Goal: Communication & Community: Answer question/provide support

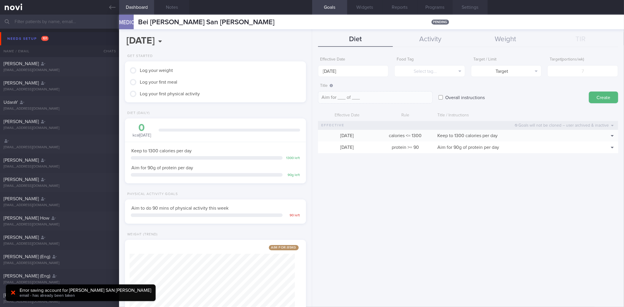
click at [473, 6] on button "Settings" at bounding box center [470, 7] width 35 height 15
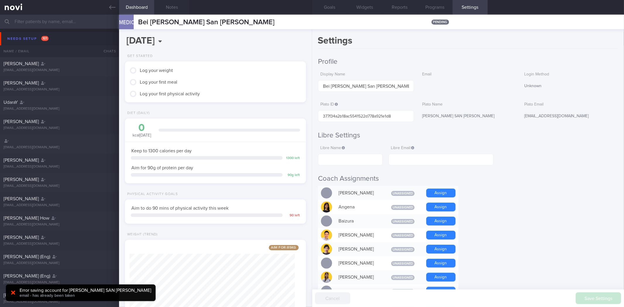
scroll to position [91, 165]
click at [540, 116] on div "beiarcega@gmail.com" at bounding box center [570, 116] width 96 height 12
click at [119, 4] on button "Dashboard" at bounding box center [136, 7] width 35 height 15
drag, startPoint x: 112, startPoint y: 5, endPoint x: 115, endPoint y: 12, distance: 7.1
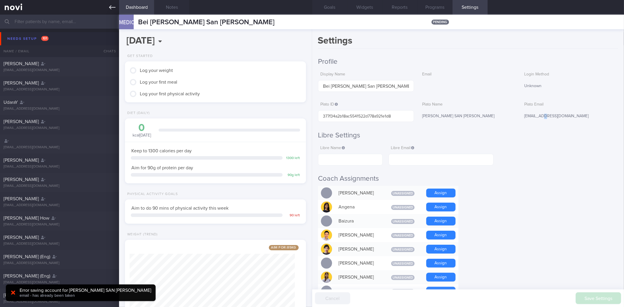
click at [112, 5] on icon at bounding box center [112, 7] width 6 height 6
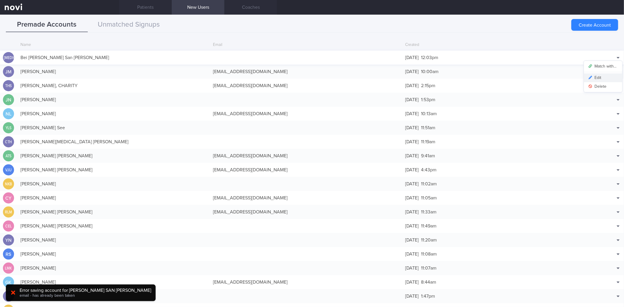
click at [598, 78] on button "Edit" at bounding box center [603, 77] width 38 height 9
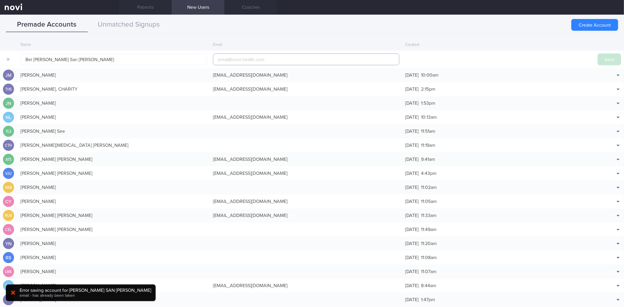
click at [288, 54] on input "email" at bounding box center [306, 60] width 187 height 12
paste input "beiarcega@gmail.com"
type input "beiarcega@gmail.com"
drag, startPoint x: 604, startPoint y: 62, endPoint x: 150, endPoint y: 5, distance: 456.9
click at [604, 63] on button "Save" at bounding box center [609, 60] width 23 height 12
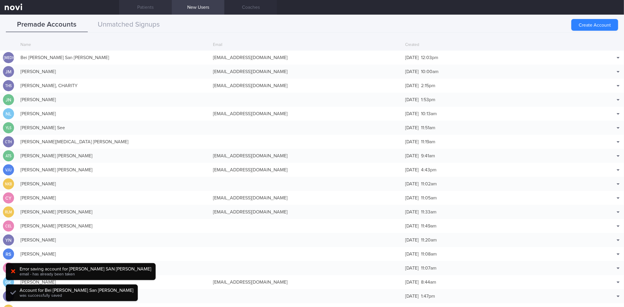
click at [162, 12] on link "Patients" at bounding box center [145, 7] width 53 height 15
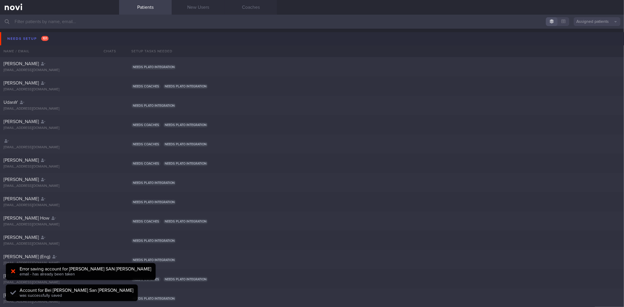
click at [66, 42] on button "Needs setup 101" at bounding box center [313, 38] width 626 height 13
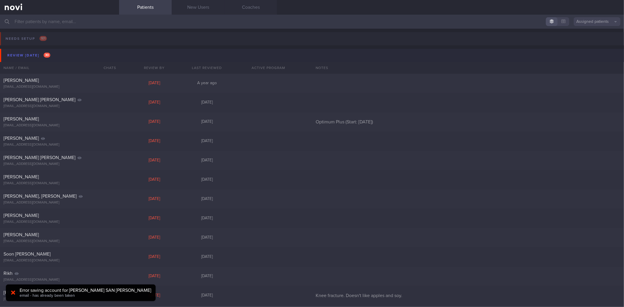
click at [59, 59] on button "Review today 30" at bounding box center [313, 55] width 626 height 13
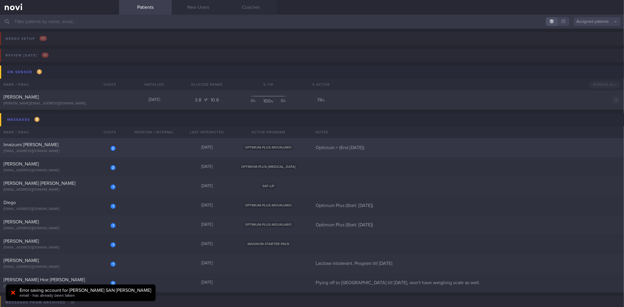
click at [99, 154] on div "2 Imaizumi Miza Faina mizafaina@gmail.com 4 days ago OPTIMUM-PLUS-MOUNJARO Opti…" at bounding box center [312, 147] width 624 height 19
select select "9"
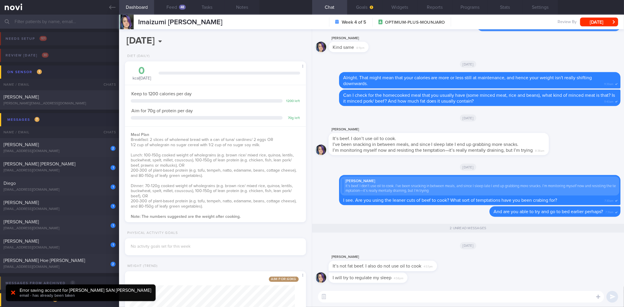
scroll to position [0, 0]
click at [385, 305] on div "​ ​" at bounding box center [468, 297] width 312 height 20
click at [389, 301] on textarea at bounding box center [461, 297] width 286 height 12
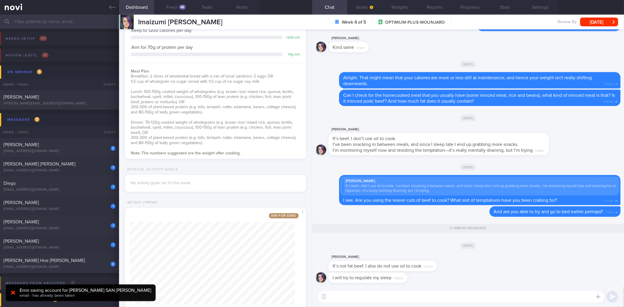
scroll to position [79, 0]
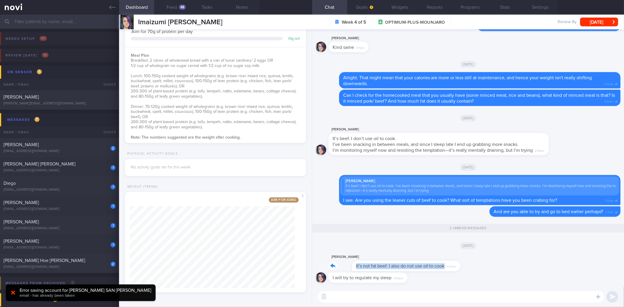
drag, startPoint x: 434, startPoint y: 268, endPoint x: 484, endPoint y: 268, distance: 49.5
click at [484, 268] on div "Miza Faina Imaizumi It’s not fat beef. I also do not use oil to cook 4:57pm" at bounding box center [468, 263] width 305 height 19
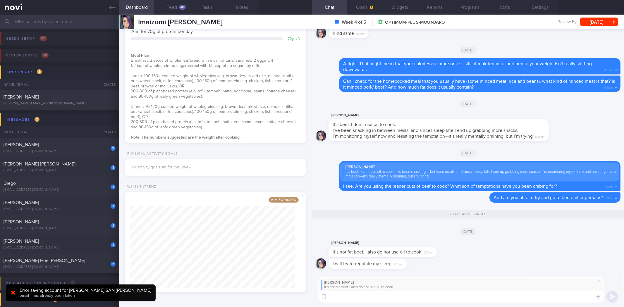
scroll to position [0, 0]
click at [431, 299] on textarea at bounding box center [461, 297] width 286 height 12
type textarea "Alright. As long as it is less than 10% fat, then that should be alright."
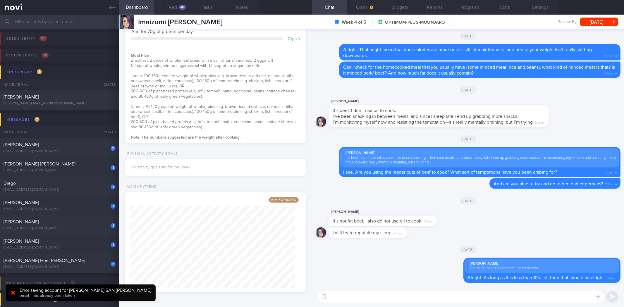
drag, startPoint x: 404, startPoint y: 236, endPoint x: 460, endPoint y: 233, distance: 55.4
click at [460, 233] on div "I will try to regulate my sleep 4:58pm" at bounding box center [468, 235] width 305 height 14
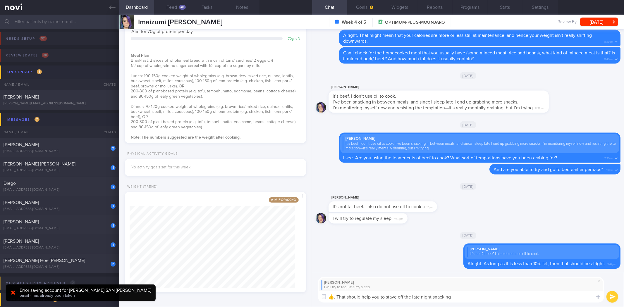
type textarea "👍. That should help you to stave off the late night snacking."
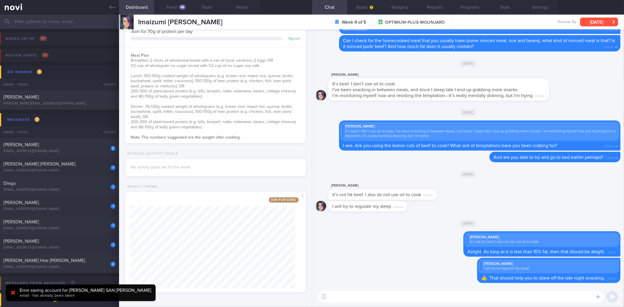
click at [592, 21] on button "[DATE]" at bounding box center [599, 22] width 38 height 9
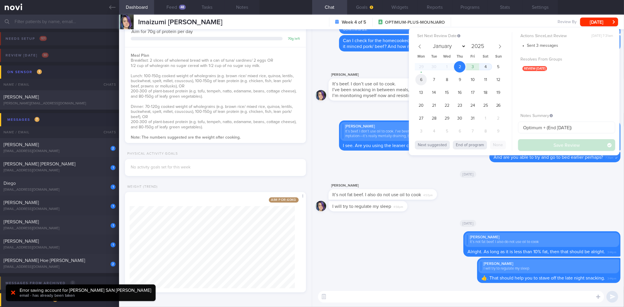
click at [421, 80] on span "6" at bounding box center [421, 79] width 11 height 11
click at [546, 145] on button "Save Review" at bounding box center [566, 145] width 97 height 12
click at [118, 10] on link at bounding box center [59, 7] width 119 height 15
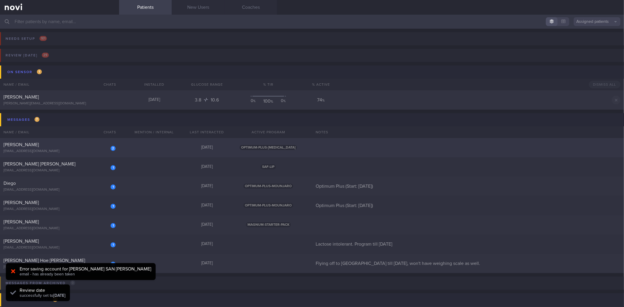
click at [91, 148] on div "2 Leng Chun Hong chunhong.leng@yahoo.com.sg" at bounding box center [59, 148] width 119 height 12
select select "9"
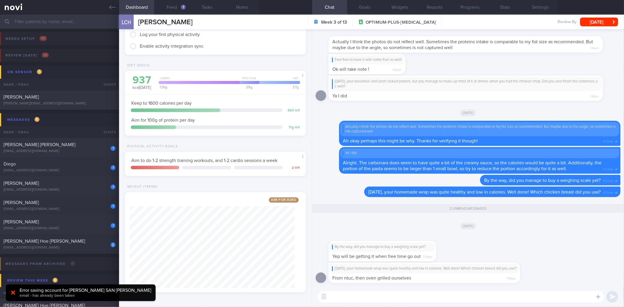
scroll to position [27, 0]
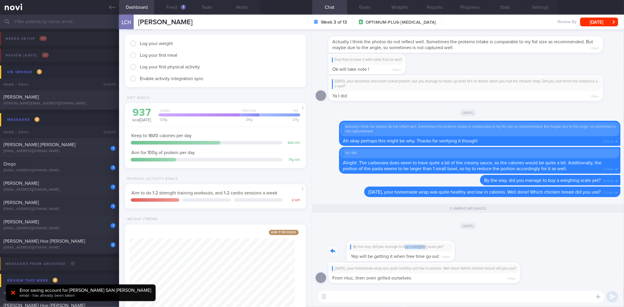
drag, startPoint x: 388, startPoint y: 251, endPoint x: 409, endPoint y: 246, distance: 21.5
click at [409, 246] on div "By the way, did you manage to buy a weighing scale yet? Yep will be getting it …" at bounding box center [392, 248] width 126 height 28
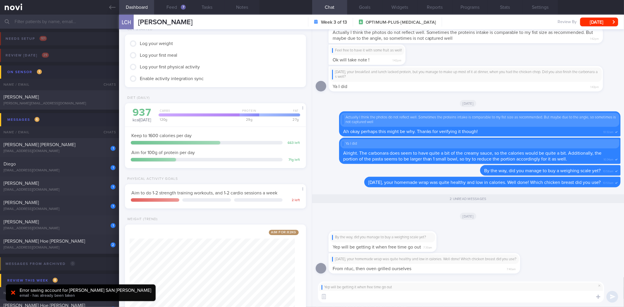
click at [385, 300] on textarea at bounding box center [461, 297] width 286 height 12
type textarea "Alright. You can try getting it from Decathlon as well."
click at [464, 301] on textarea "Alright. You can try getting it from Decathlon as well." at bounding box center [461, 297] width 286 height 12
click at [465, 299] on textarea "Alright. You can try getting it from Decathlon as well." at bounding box center [461, 297] width 286 height 12
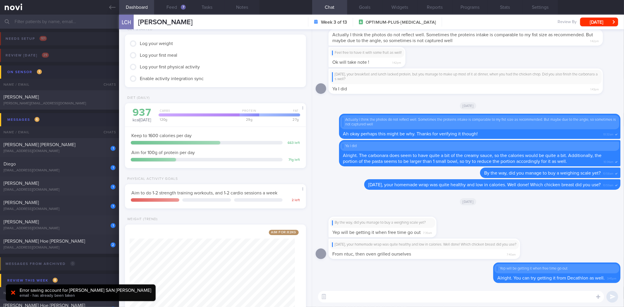
click at [390, 294] on textarea at bounding box center [461, 297] width 286 height 12
drag, startPoint x: 408, startPoint y: 254, endPoint x: 495, endPoint y: 252, distance: 86.9
click at [495, 252] on div "Yesterday, your homemade wrap was quite healthy and low in calories. Well done!…" at bounding box center [425, 249] width 192 height 20
click at [407, 236] on div "By the way, did you manage to buy a weighing scale yet? Yep will be getting it …" at bounding box center [383, 227] width 108 height 20
drag, startPoint x: 441, startPoint y: 248, endPoint x: 490, endPoint y: 248, distance: 48.9
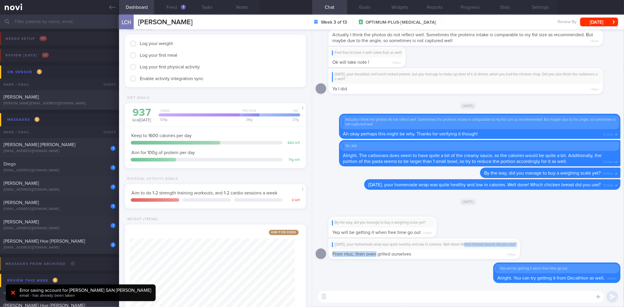
click at [490, 248] on div "Yesterday, your homemade wrap was quite healthy and low in calories. Well done!…" at bounding box center [425, 249] width 192 height 20
click at [420, 248] on div "Yesterday, your homemade wrap was quite healthy and low in calories. Well done!…" at bounding box center [424, 244] width 189 height 9
drag, startPoint x: 406, startPoint y: 248, endPoint x: 531, endPoint y: 242, distance: 124.8
click at [533, 241] on div "Yesterday, your homemade wrap was quite healthy and low in calories. Well done!…" at bounding box center [433, 249] width 209 height 20
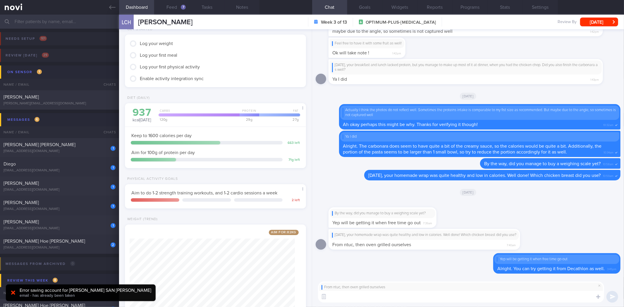
drag, startPoint x: 432, startPoint y: 297, endPoint x: 431, endPoint y: 301, distance: 3.4
click at [431, 299] on textarea at bounding box center [461, 297] width 286 height 12
click at [431, 301] on textarea at bounding box center [461, 297] width 286 height 12
type textarea "Alr"
type textarea "Sounds good! Oven grill is also a healthy way to cook your meals, as it doesn't…"
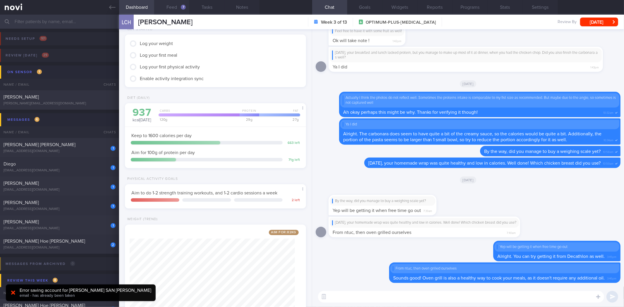
click at [178, 13] on button "Feed 7" at bounding box center [171, 7] width 35 height 15
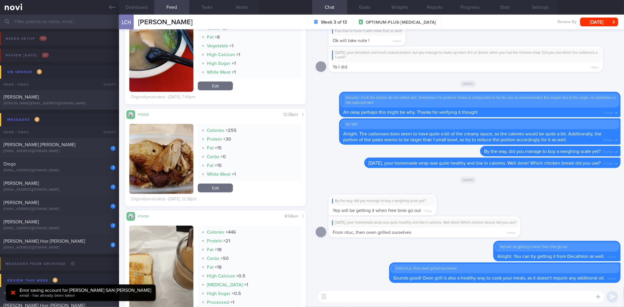
scroll to position [390, 0]
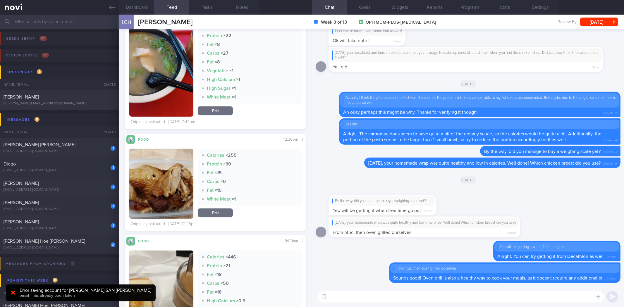
click at [160, 180] on button "button" at bounding box center [161, 184] width 64 height 70
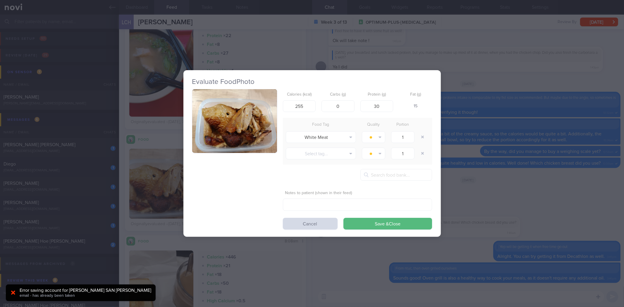
click at [220, 131] on button "button" at bounding box center [234, 121] width 85 height 64
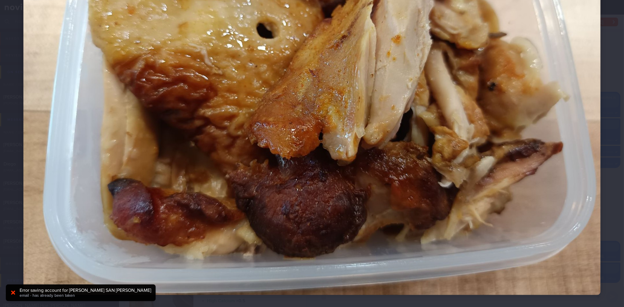
scroll to position [169, 0]
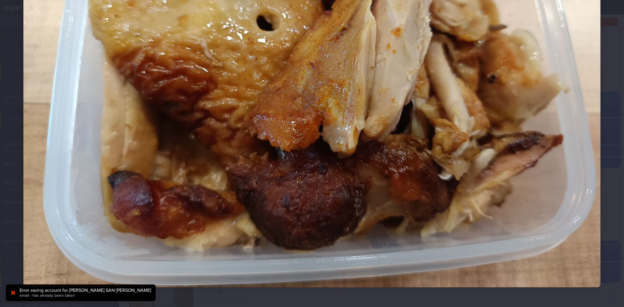
click at [609, 209] on div at bounding box center [312, 71] width 624 height 480
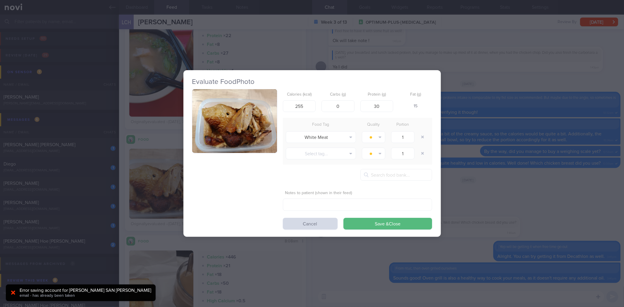
click at [570, 198] on div "Evaluate Food Photo Calories (kcal) 255 Carbs (g) 0 Protein (g) 30 Fat (g) 15 F…" at bounding box center [312, 153] width 624 height 307
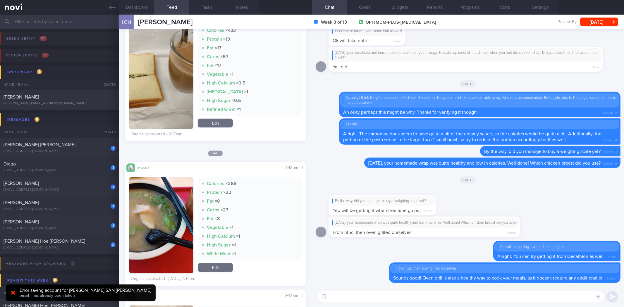
scroll to position [227, 0]
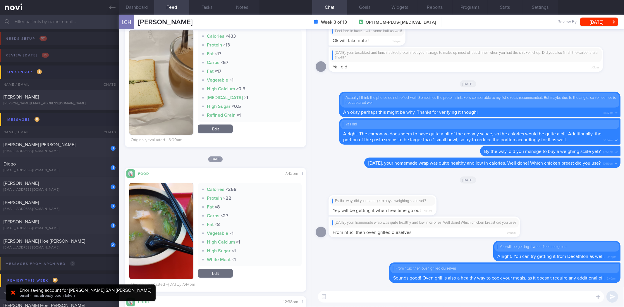
click at [177, 211] on button "button" at bounding box center [161, 231] width 64 height 96
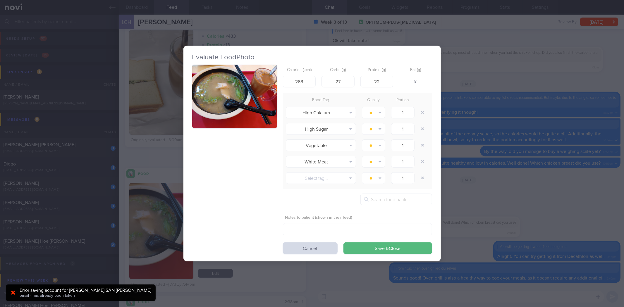
click at [239, 78] on button "button" at bounding box center [234, 97] width 85 height 64
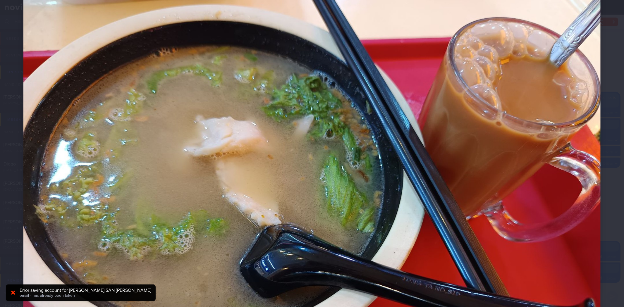
scroll to position [65, 0]
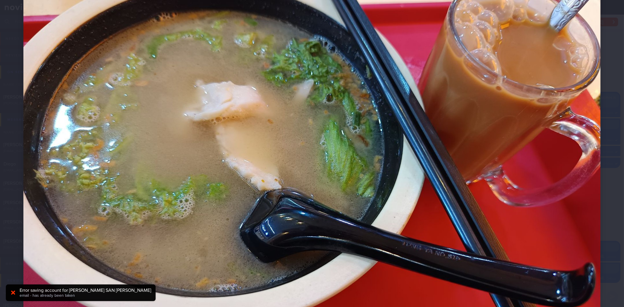
click at [578, 187] on img at bounding box center [311, 174] width 577 height 433
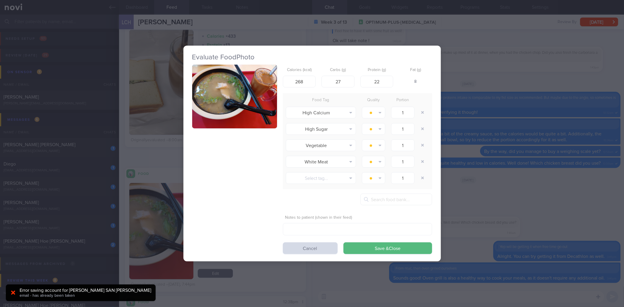
click at [578, 187] on div "Evaluate Food Photo Calories (kcal) 268 Carbs (g) 27 Protein (g) 22 Fat (g) 8 F…" at bounding box center [312, 153] width 624 height 307
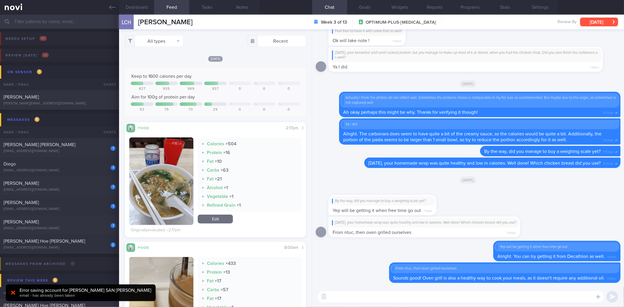
click at [592, 20] on button "[DATE]" at bounding box center [599, 22] width 38 height 9
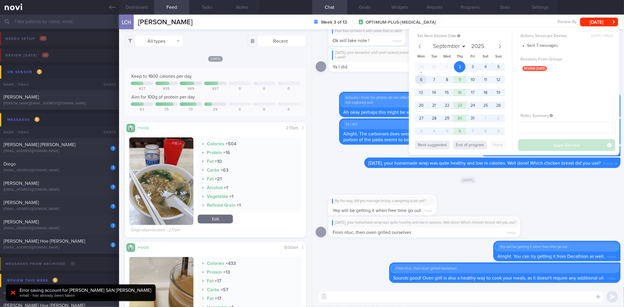
click at [422, 77] on span "6" at bounding box center [421, 79] width 11 height 11
click at [531, 149] on button "Save Review" at bounding box center [566, 145] width 97 height 12
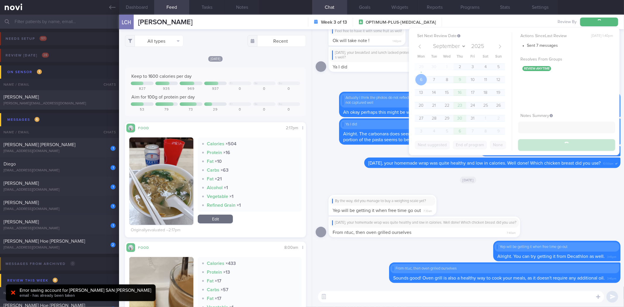
click at [414, 296] on textarea at bounding box center [461, 297] width 286 height 12
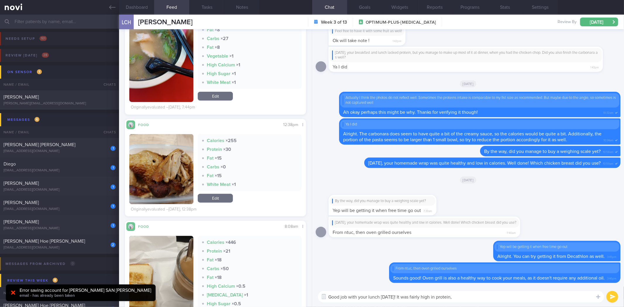
scroll to position [404, 0]
click at [178, 178] on button "button" at bounding box center [161, 170] width 64 height 70
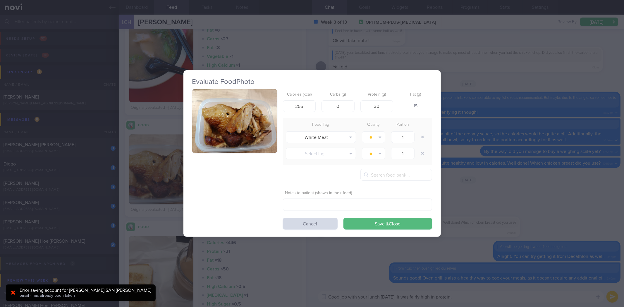
click at [208, 140] on button "button" at bounding box center [234, 121] width 85 height 64
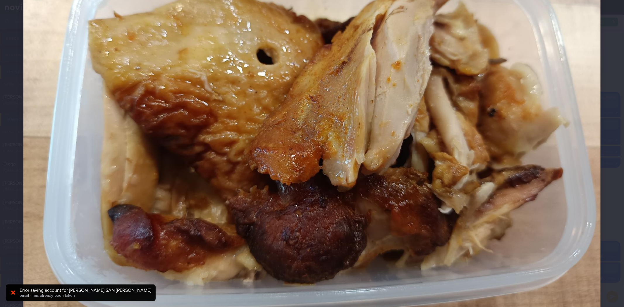
scroll to position [169, 0]
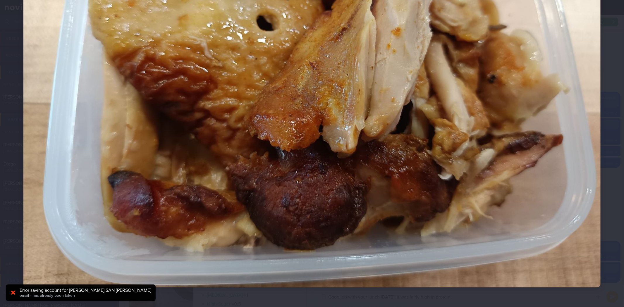
click at [613, 104] on div at bounding box center [312, 71] width 624 height 480
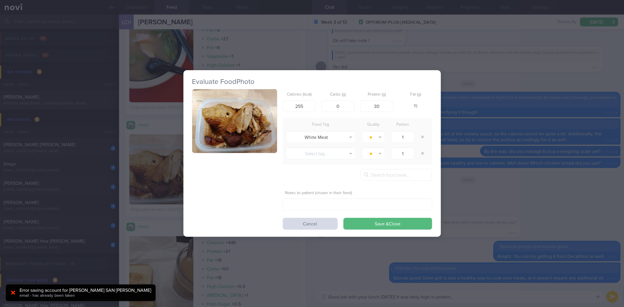
click at [613, 104] on div "Evaluate Food Photo Calories (kcal) 255 Carbs (g) 0 Protein (g) 30 Fat (g) 15 F…" at bounding box center [312, 153] width 624 height 307
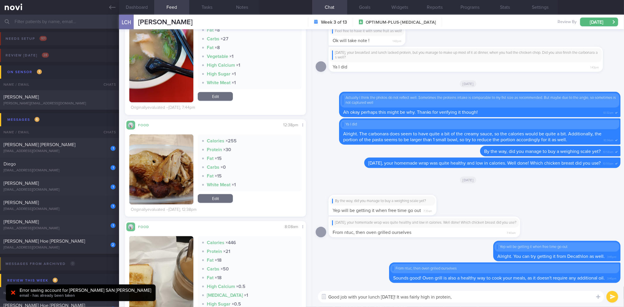
click at [530, 300] on textarea "Good job with your lunch yesterday! It was fairly high in protein," at bounding box center [461, 297] width 286 height 12
type textarea "Good job with your lunch yesterday! It was fairly high in protein. I couldn't r…"
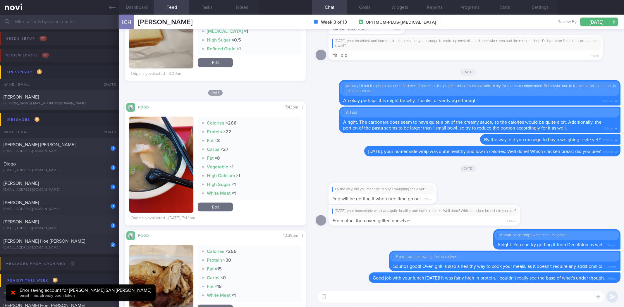
scroll to position [293, 0]
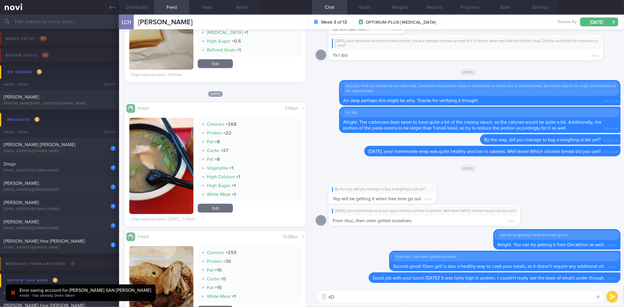
type textarea "d"
click at [157, 191] on button "button" at bounding box center [161, 166] width 64 height 96
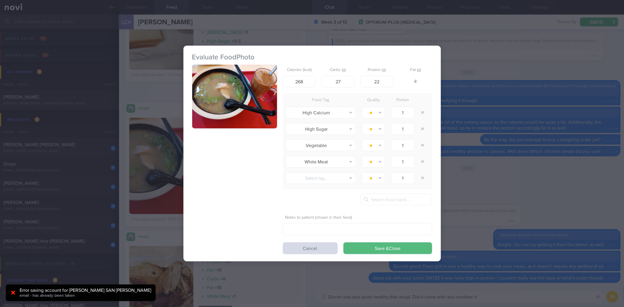
click at [253, 111] on button "button" at bounding box center [234, 97] width 85 height 64
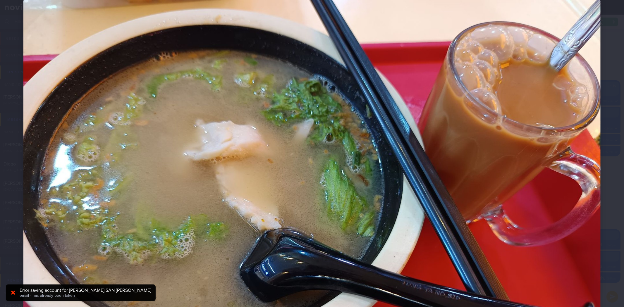
scroll to position [97, 0]
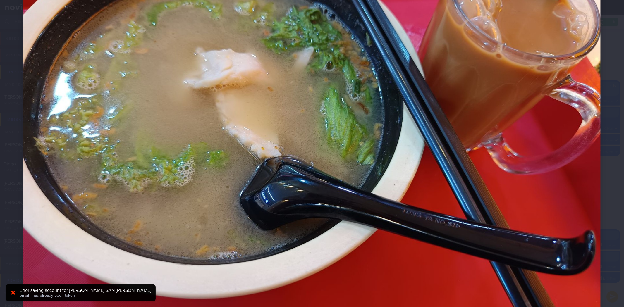
click at [598, 166] on div at bounding box center [312, 143] width 624 height 480
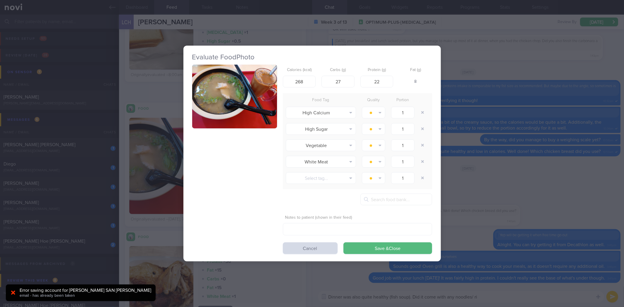
click at [511, 278] on div "Evaluate Food Photo Calories (kcal) 268 Carbs (g) 27 Protein (g) 22 Fat (g) 8 F…" at bounding box center [312, 153] width 624 height 307
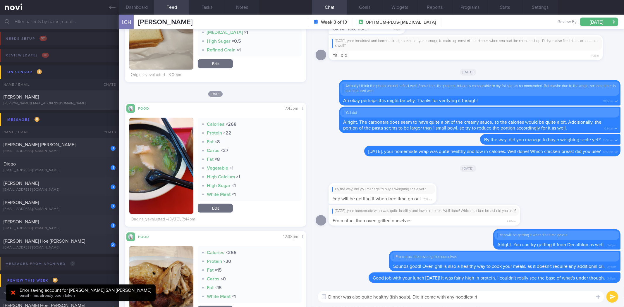
drag, startPoint x: 419, startPoint y: 298, endPoint x: 539, endPoint y: 304, distance: 120.4
click at [539, 304] on div "Dinner was also quite healthy (fish soup). Did it come with any noodles/ ri Din…" at bounding box center [468, 297] width 312 height 20
type textarea "Dinner was also quite healthy (fish soup). Did you order it without noodles/ ri…"
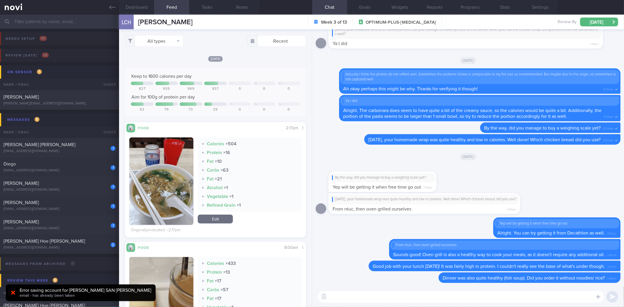
click at [422, 299] on textarea at bounding box center [461, 297] width 286 height 12
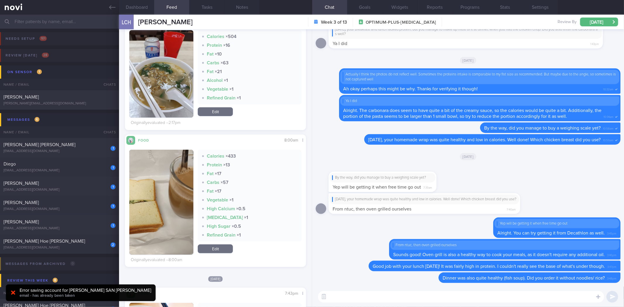
scroll to position [130, 0]
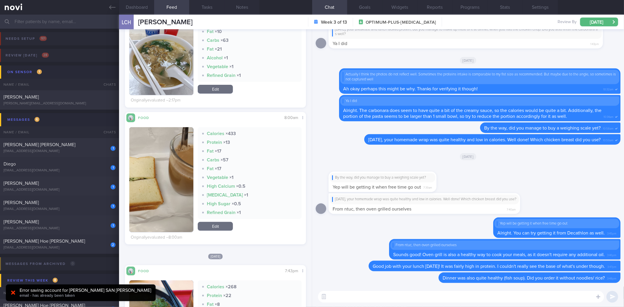
click at [166, 186] on button "button" at bounding box center [161, 179] width 64 height 105
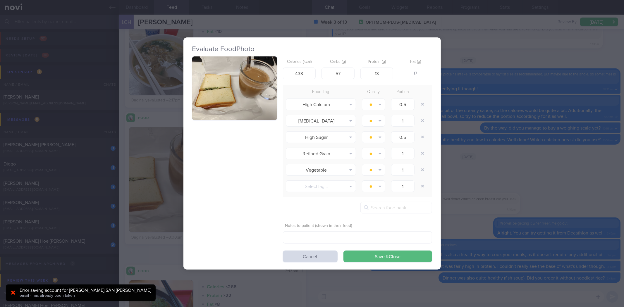
click at [267, 80] on button "button" at bounding box center [234, 88] width 85 height 64
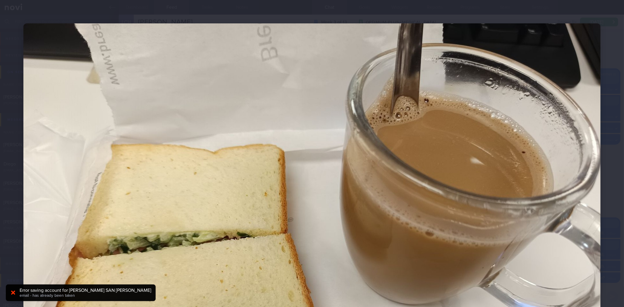
scroll to position [162, 0]
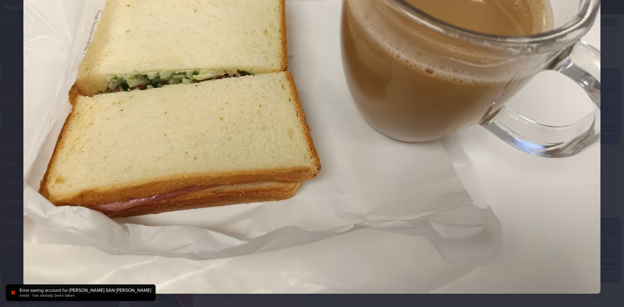
click at [594, 121] on img at bounding box center [311, 77] width 577 height 433
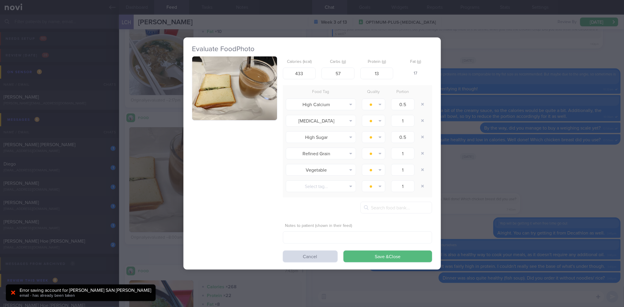
click at [569, 130] on div "Evaluate Food Photo Calories (kcal) 433 Carbs (g) 57 Protein (g) 13 Fat (g) 17 …" at bounding box center [312, 153] width 624 height 307
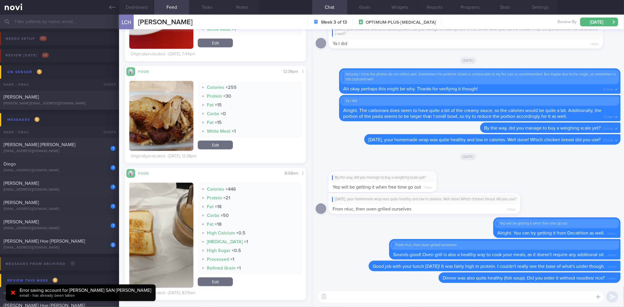
scroll to position [520, 0]
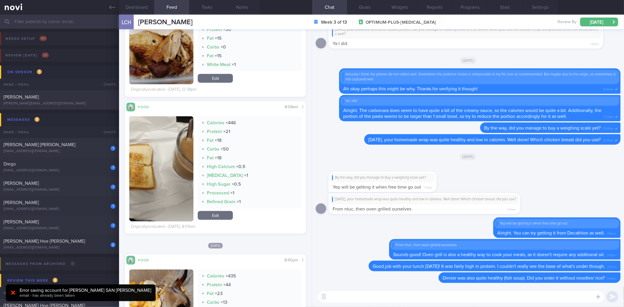
click at [163, 183] on button "button" at bounding box center [161, 168] width 64 height 105
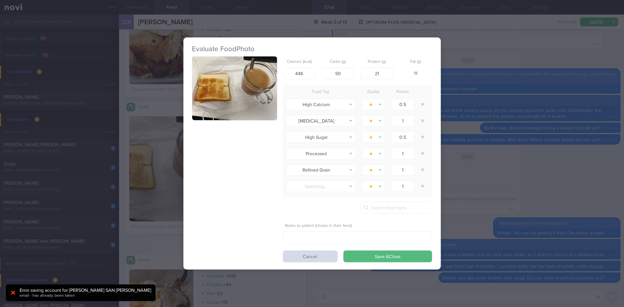
click at [190, 101] on div "Evaluate Food Photo Calories (kcal) 446 Carbs (g) 50 Protein (g) 21 Fat (g) 18 …" at bounding box center [313, 153] width 258 height 232
click at [216, 108] on button "button" at bounding box center [234, 88] width 85 height 64
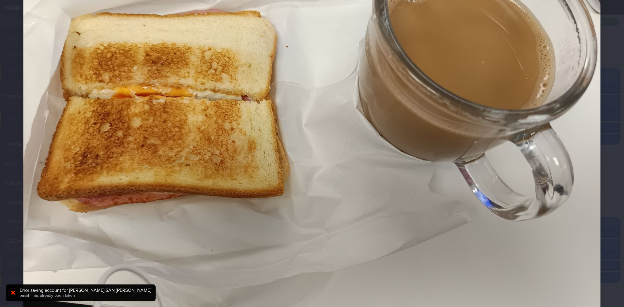
scroll to position [169, 0]
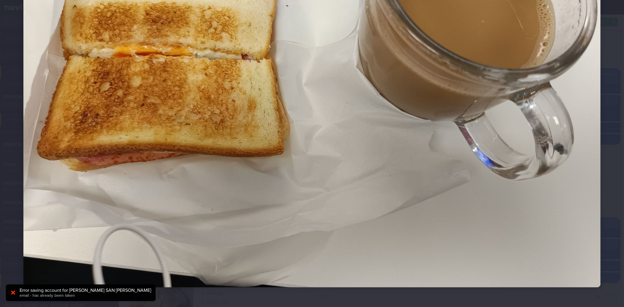
click at [619, 192] on div at bounding box center [312, 71] width 624 height 480
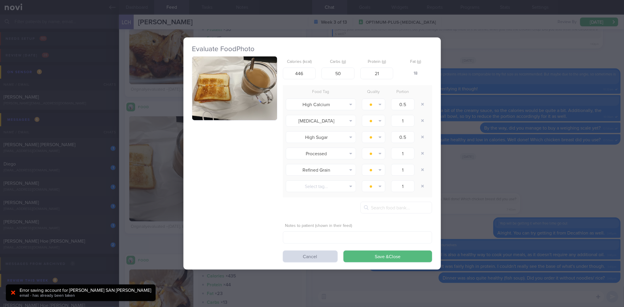
click at [583, 191] on div "Evaluate Food Photo Calories (kcal) 446 Carbs (g) 50 Protein (g) 21 Fat (g) 18 …" at bounding box center [312, 153] width 624 height 307
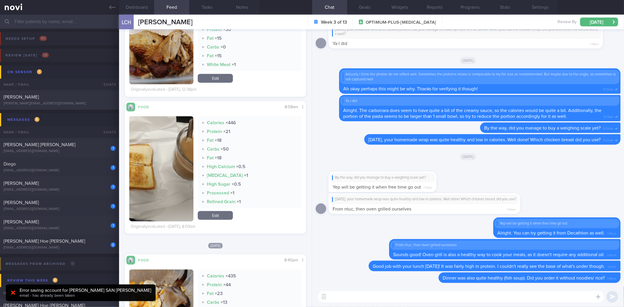
click at [423, 299] on textarea at bounding box center [461, 297] width 286 height 12
click at [244, 7] on button "Notes" at bounding box center [241, 7] width 35 height 15
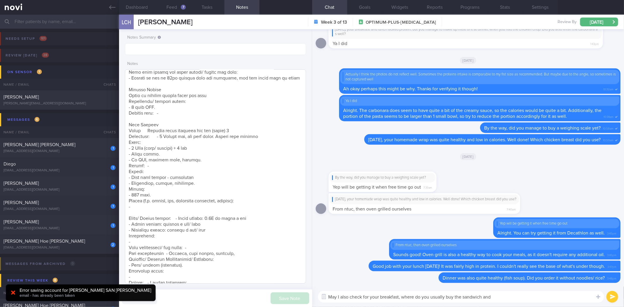
scroll to position [162, 0]
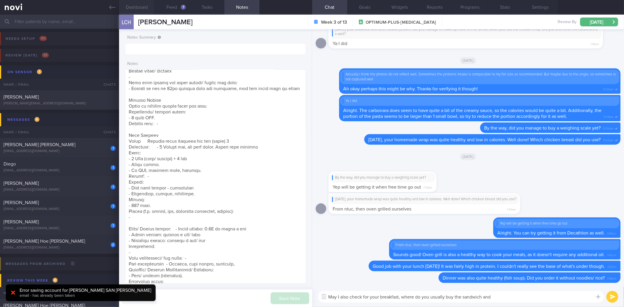
click at [140, 9] on button "Dashboard" at bounding box center [136, 7] width 35 height 15
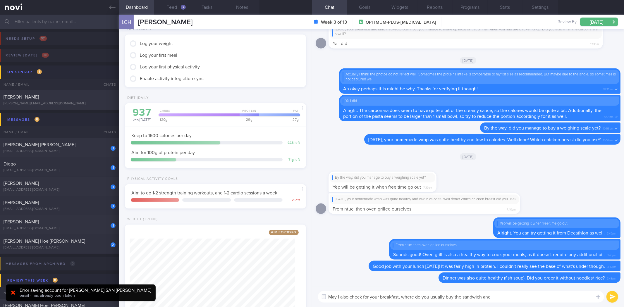
click at [512, 304] on div "May I also check for your breakfast, where do you usually buy the sandwich and …" at bounding box center [468, 297] width 312 height 20
click at [515, 301] on textarea "May I also check for your breakfast, where do you usually buy the sandwich and" at bounding box center [461, 297] width 286 height 12
type textarea "May I also check for your breakfast, where do you usually buy the sandwich and …"
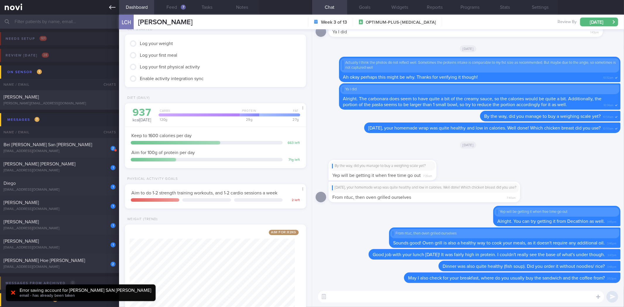
click at [116, 7] on link at bounding box center [59, 7] width 119 height 15
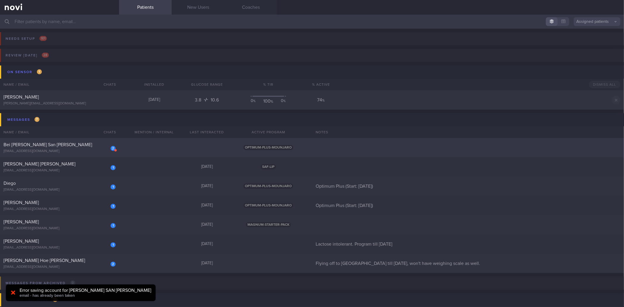
click at [76, 151] on div "[EMAIL_ADDRESS][DOMAIN_NAME]" at bounding box center [60, 151] width 112 height 4
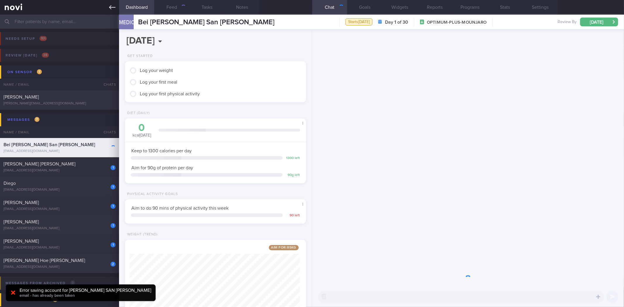
scroll to position [292583, 292508]
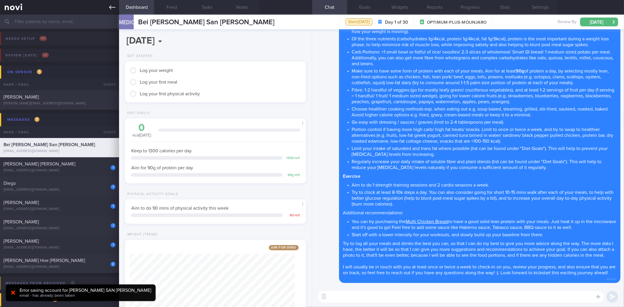
click at [112, 6] on icon at bounding box center [112, 7] width 6 height 6
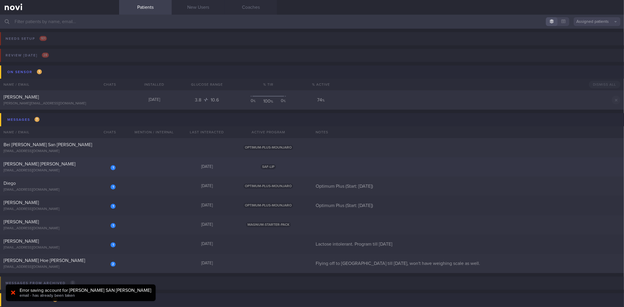
click at [63, 163] on div "[PERSON_NAME] [PERSON_NAME]" at bounding box center [59, 164] width 111 height 6
select select "9"
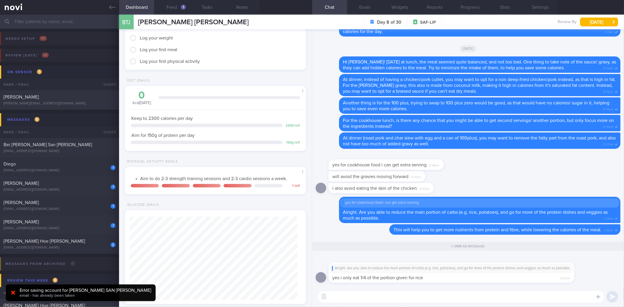
scroll to position [161, 0]
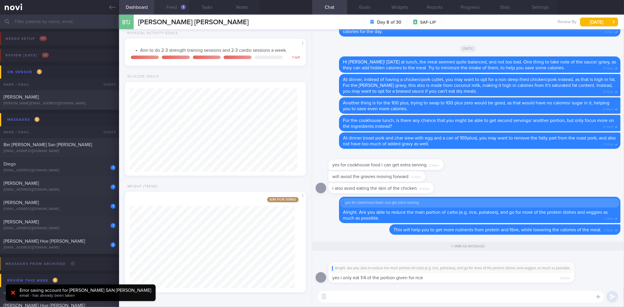
click at [184, 9] on div "1" at bounding box center [183, 7] width 5 height 5
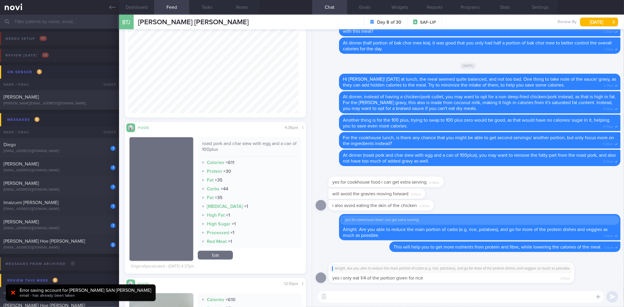
scroll to position [585, 0]
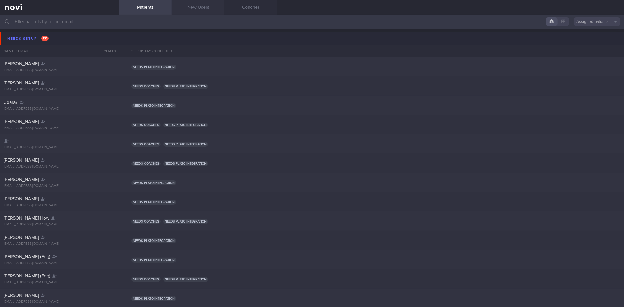
click at [191, 7] on link "New Users" at bounding box center [198, 7] width 53 height 15
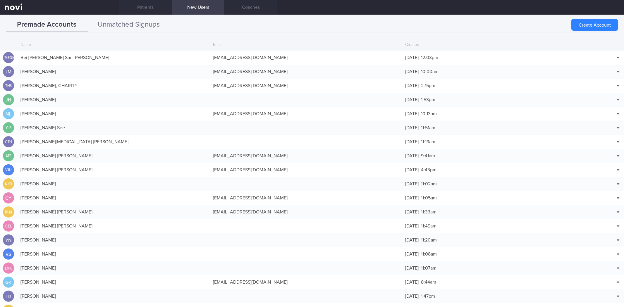
drag, startPoint x: 141, startPoint y: 26, endPoint x: 130, endPoint y: 23, distance: 12.2
click at [130, 22] on button "Unmatched Signups" at bounding box center [129, 25] width 82 height 15
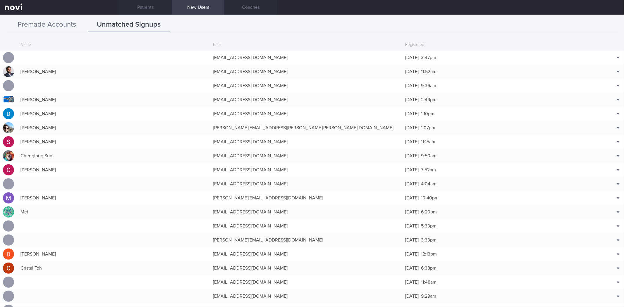
click at [45, 19] on button "Premade Accounts" at bounding box center [47, 25] width 82 height 15
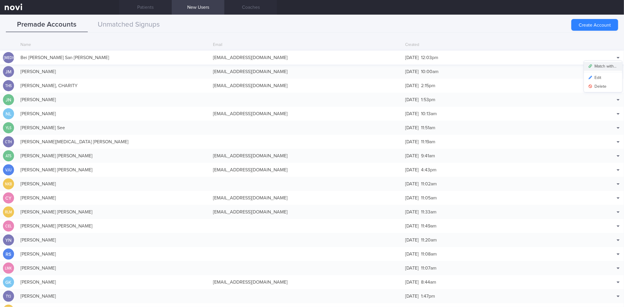
click at [607, 66] on button "Match with..." at bounding box center [603, 66] width 38 height 9
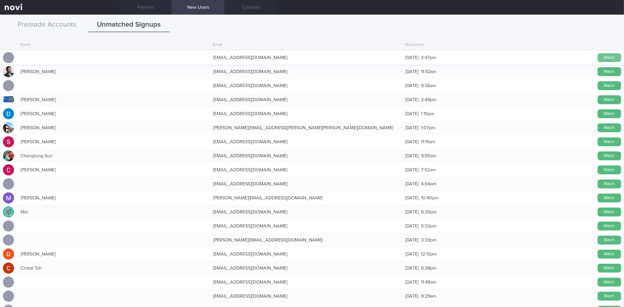
click at [601, 59] on button "Match" at bounding box center [609, 57] width 23 height 9
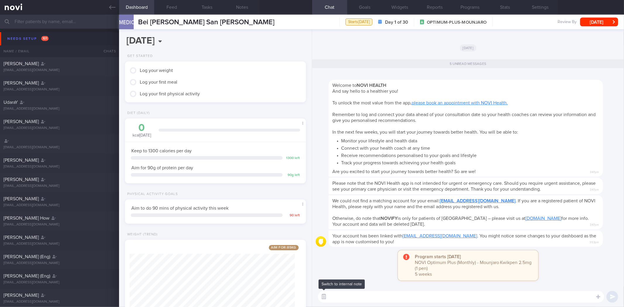
click at [323, 298] on button "button" at bounding box center [324, 297] width 11 height 11
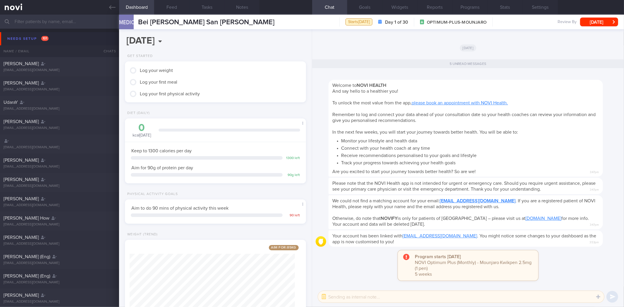
click at [356, 293] on textarea at bounding box center [461, 297] width 286 height 12
paste textarea "Hi , It was a pleasure speaking with you today. The Lifestyle Improvement Progr…"
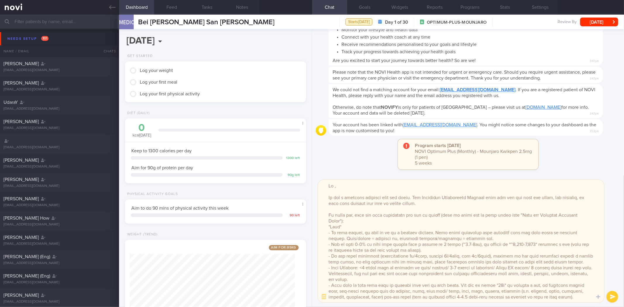
click at [345, 186] on textarea at bounding box center [461, 241] width 286 height 123
click at [167, 6] on button "Feed" at bounding box center [171, 7] width 35 height 15
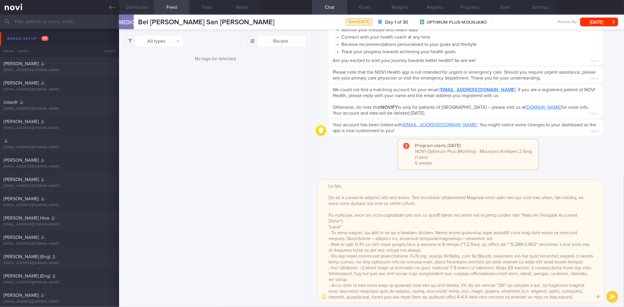
click at [152, 8] on button "Dashboard" at bounding box center [136, 7] width 35 height 15
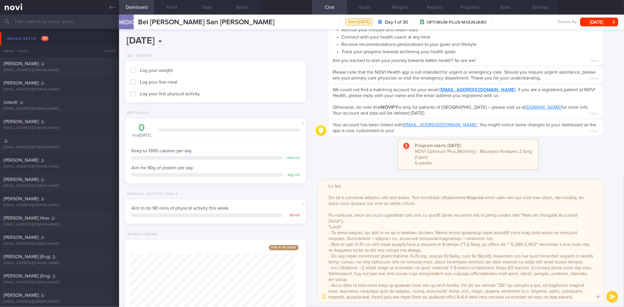
click at [519, 245] on textarea at bounding box center [461, 241] width 286 height 123
drag, startPoint x: 468, startPoint y: 244, endPoint x: 475, endPoint y: 243, distance: 6.5
click at [468, 244] on textarea at bounding box center [461, 241] width 286 height 123
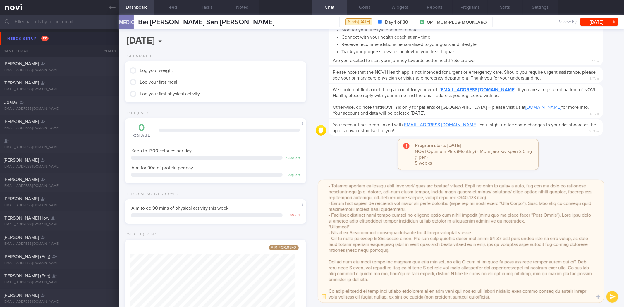
click at [354, 233] on textarea at bounding box center [461, 241] width 286 height 123
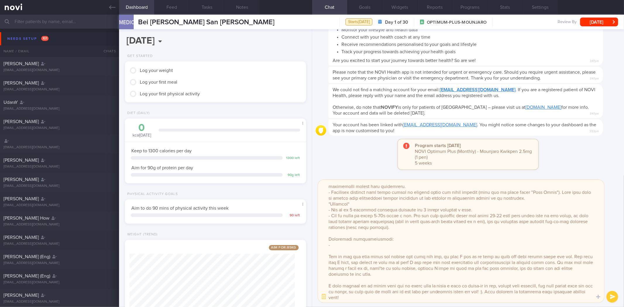
click at [337, 242] on textarea at bounding box center [461, 241] width 286 height 123
paste textarea "https://www.fairprice.com.sg/product/new-multi-chicken-breast-fillet-steamed-1k…"
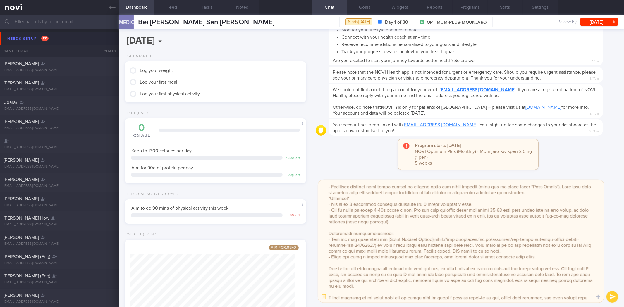
type textarea "Hi Bei, It was a pleasure speaking with you today. The Lifestyle Improvement Pr…"
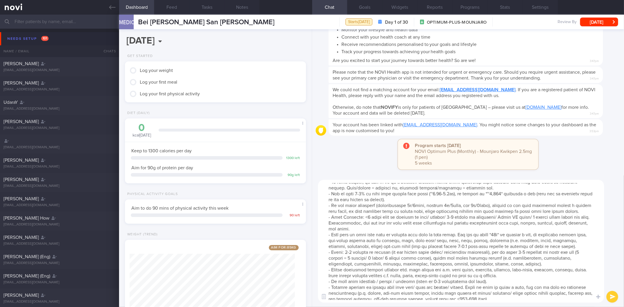
scroll to position [18, 0]
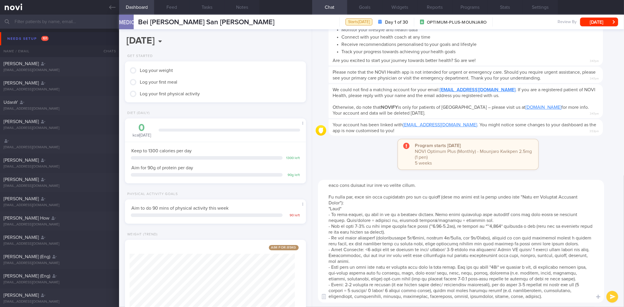
drag, startPoint x: 535, startPoint y: 258, endPoint x: 328, endPoint y: 226, distance: 208.9
click at [328, 226] on textarea at bounding box center [461, 241] width 286 height 123
click at [385, 241] on textarea at bounding box center [461, 241] width 286 height 123
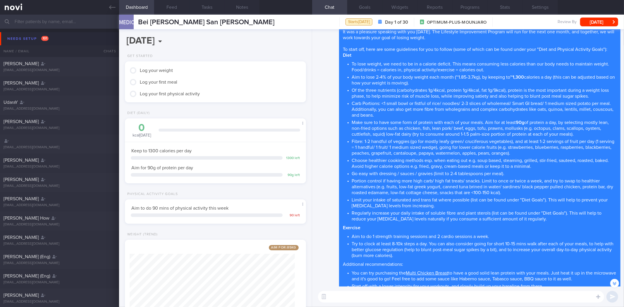
scroll to position [-97, 0]
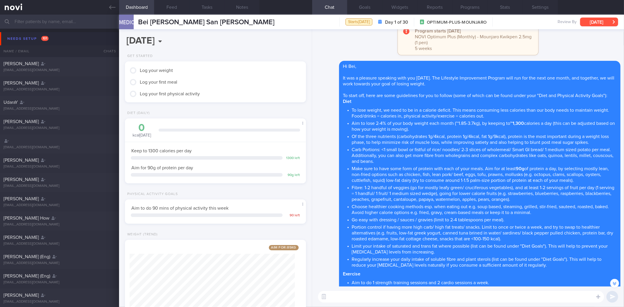
click at [593, 20] on button "[DATE]" at bounding box center [599, 22] width 38 height 9
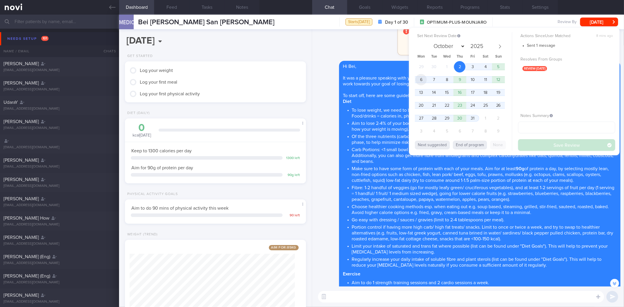
click at [423, 82] on span "6" at bounding box center [421, 79] width 11 height 11
click at [572, 148] on button "Save Review" at bounding box center [566, 145] width 97 height 12
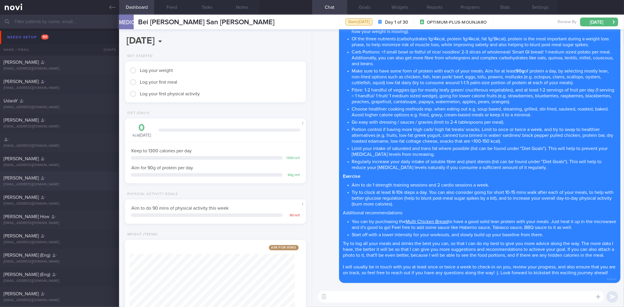
scroll to position [0, 0]
click at [111, 7] on icon at bounding box center [112, 7] width 6 height 6
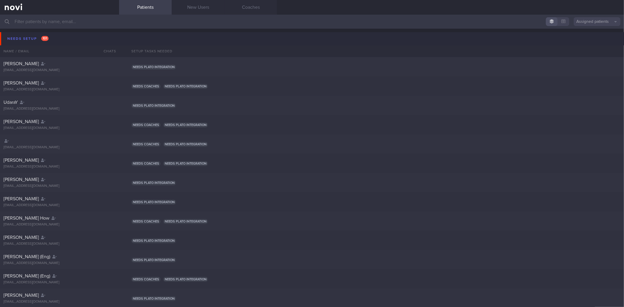
click at [67, 38] on button "Needs setup 101" at bounding box center [313, 38] width 626 height 13
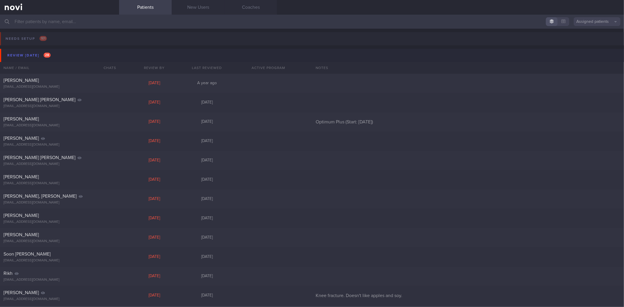
click at [149, 21] on input "text" at bounding box center [312, 22] width 624 height 14
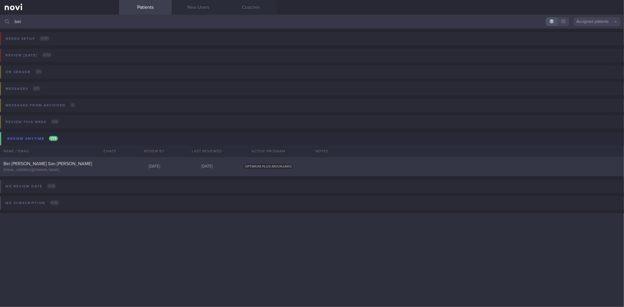
type input "bei"
click at [98, 162] on div "Bei [PERSON_NAME] San [PERSON_NAME]" at bounding box center [59, 164] width 111 height 6
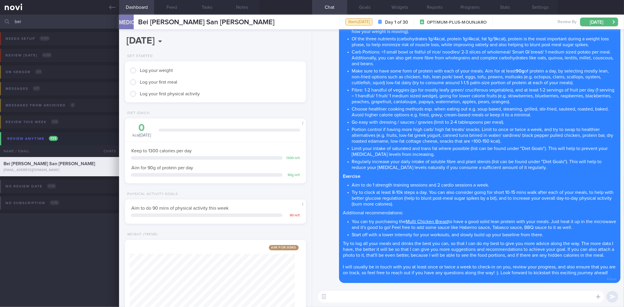
scroll to position [48, 0]
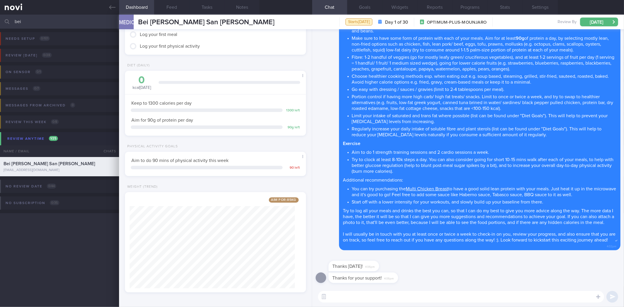
click at [373, 299] on textarea at bounding box center [461, 297] width 286 height 12
click at [426, 301] on textarea at bounding box center [461, 297] width 286 height 12
type textarea "It's my pleasure to be on this journey with you! Remember to try and log your m…"
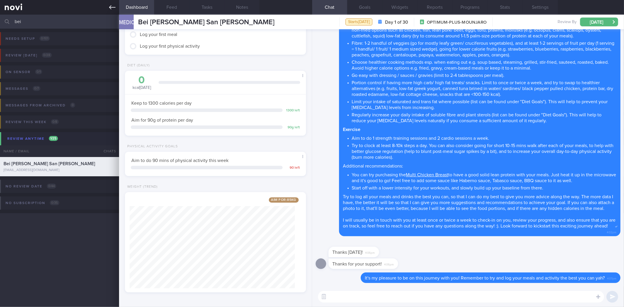
click at [114, 6] on icon at bounding box center [112, 7] width 6 height 6
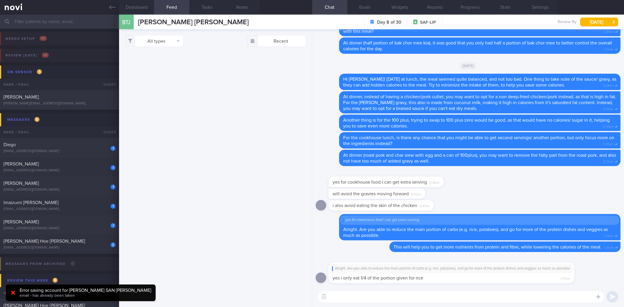
select select "9"
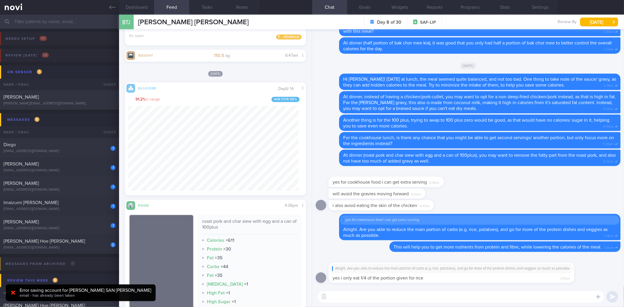
scroll to position [105, 171]
click at [252, 15] on div "BTJ [PERSON_NAME] Jia [PERSON_NAME] Tay Jia Ruo [EMAIL_ADDRESS][DOMAIN_NAME] Da…" at bounding box center [371, 22] width 505 height 15
click at [237, 10] on button "Notes" at bounding box center [241, 7] width 35 height 15
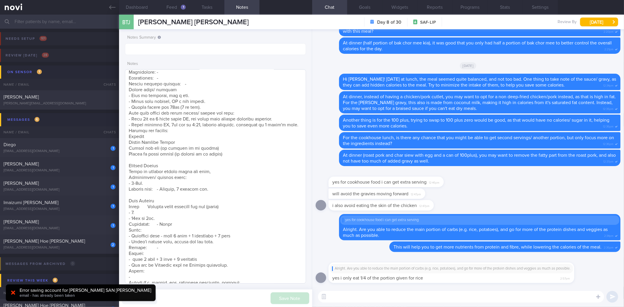
scroll to position [195, 0]
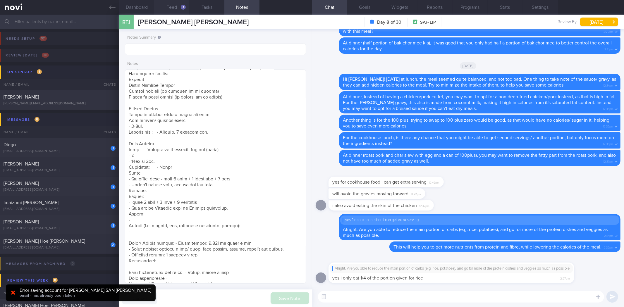
click at [173, 5] on button "Feed 1" at bounding box center [171, 7] width 35 height 15
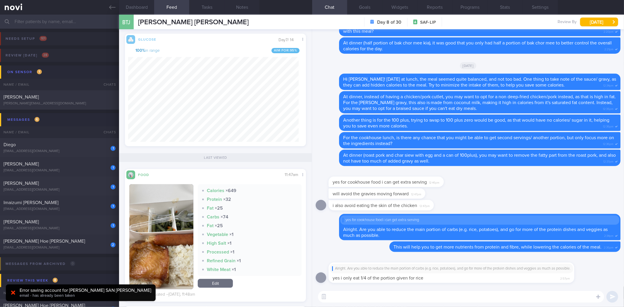
scroll to position [104, 0]
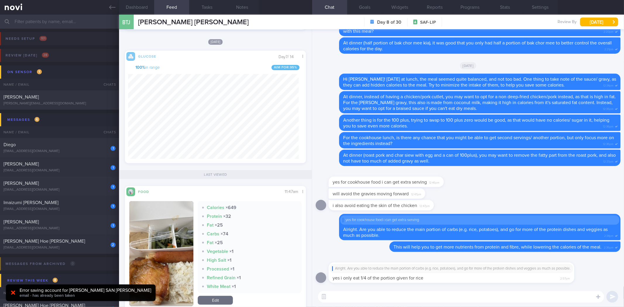
drag, startPoint x: 446, startPoint y: 279, endPoint x: 569, endPoint y: 275, distance: 123.0
click at [573, 277] on div "Alright. Are you able to reduce the main portion of carbs (e.g. rice, potatoes)…" at bounding box center [460, 270] width 263 height 28
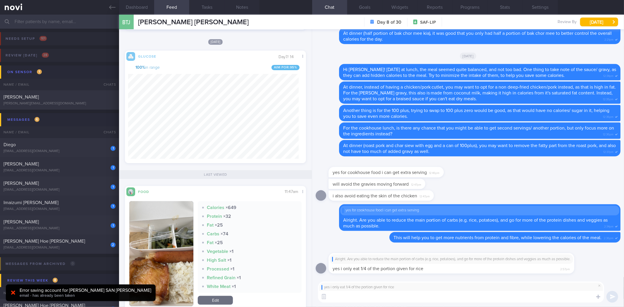
click at [440, 296] on textarea at bounding box center [461, 297] width 286 height 12
type textarea "Okay cool! How are your energy levels so far?"
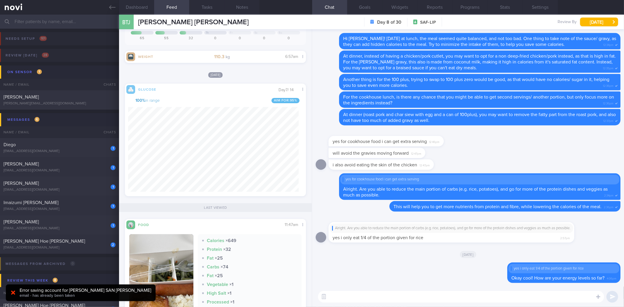
scroll to position [72, 0]
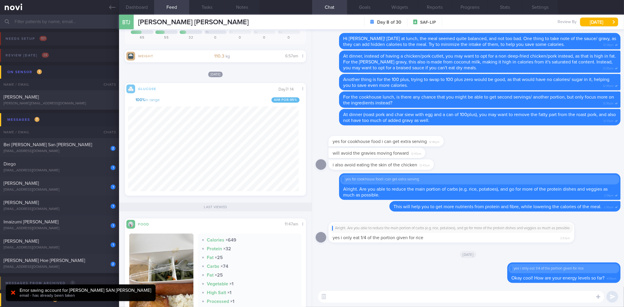
click at [471, 294] on textarea at bounding box center [461, 297] width 286 height 12
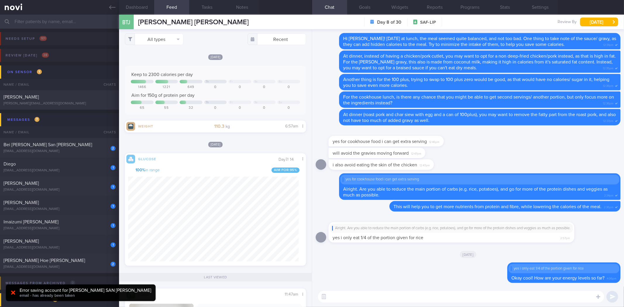
scroll to position [0, 0]
click at [138, 9] on button "Dashboard" at bounding box center [136, 7] width 35 height 15
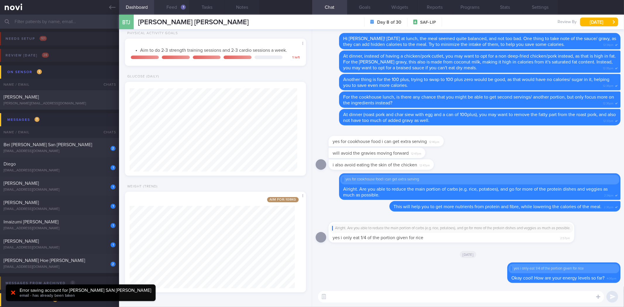
click at [171, 11] on button "Feed 1" at bounding box center [171, 7] width 35 height 15
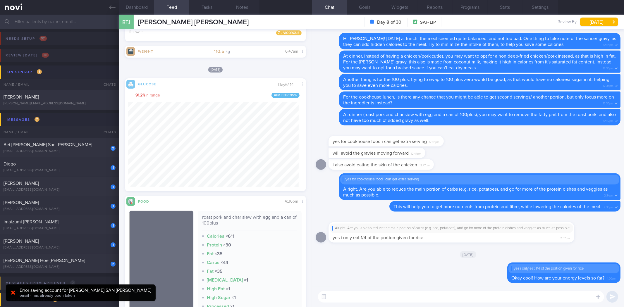
scroll to position [105, 171]
click at [112, 8] on icon at bounding box center [112, 7] width 6 height 6
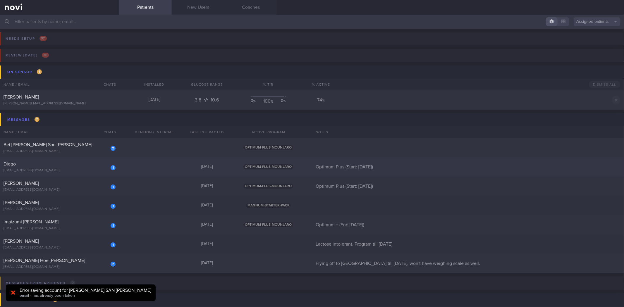
click at [81, 171] on div "[EMAIL_ADDRESS][DOMAIN_NAME]" at bounding box center [60, 171] width 112 height 4
select select "9"
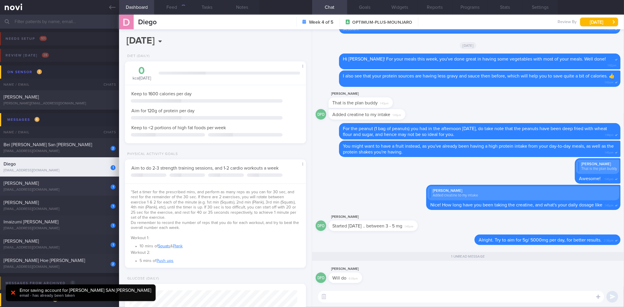
click at [87, 186] on div "[PERSON_NAME]" at bounding box center [59, 184] width 111 height 6
click at [82, 189] on div "[EMAIL_ADDRESS][DOMAIN_NAME]" at bounding box center [60, 190] width 112 height 4
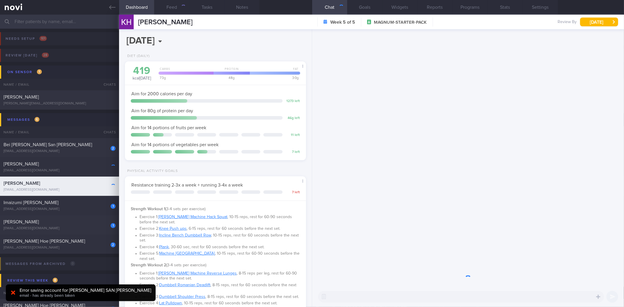
scroll to position [84, 168]
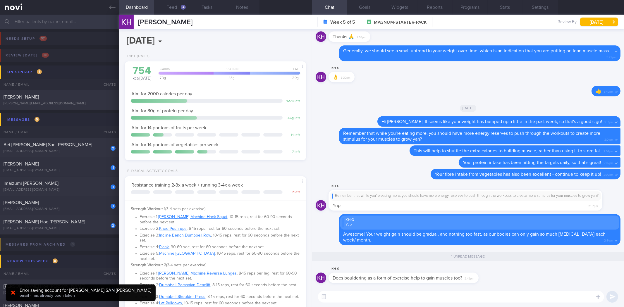
click at [385, 301] on textarea at bounding box center [461, 297] width 286 height 12
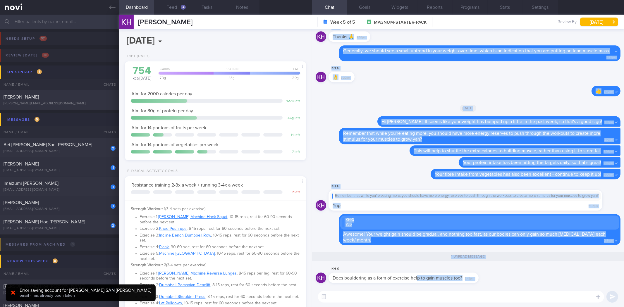
scroll to position [0, 0]
drag, startPoint x: 418, startPoint y: 280, endPoint x: 547, endPoint y: 296, distance: 130.6
click at [547, 296] on div "KH G Does bouldering as a form of exercise help to gain muscles too? 2:45pm 1 u…" at bounding box center [468, 168] width 312 height 278
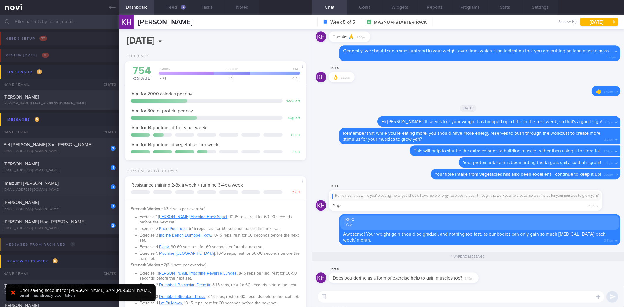
click at [495, 272] on div "KH G" at bounding box center [413, 269] width 168 height 7
drag, startPoint x: 478, startPoint y: 277, endPoint x: 567, endPoint y: 283, distance: 89.2
click at [567, 283] on div "KH G Does bouldering as a form of exercise help to gain muscles too? 2:45pm" at bounding box center [468, 276] width 305 height 21
click at [489, 277] on div "KH G Does bouldering as a form of exercise help to gain muscles too? 2:45pm" at bounding box center [413, 275] width 168 height 18
drag, startPoint x: 478, startPoint y: 281, endPoint x: 544, endPoint y: 280, distance: 66.5
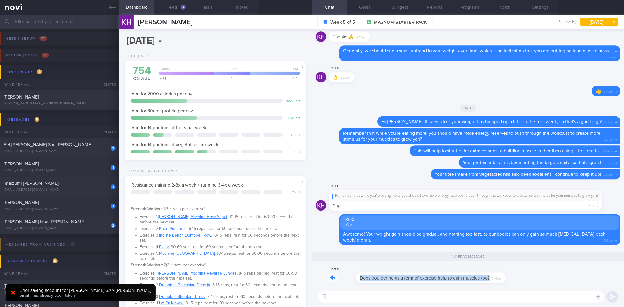
click at [544, 280] on div "KH G Does bouldering as a form of exercise help to gain muscles too? 2:45pm" at bounding box center [468, 276] width 305 height 21
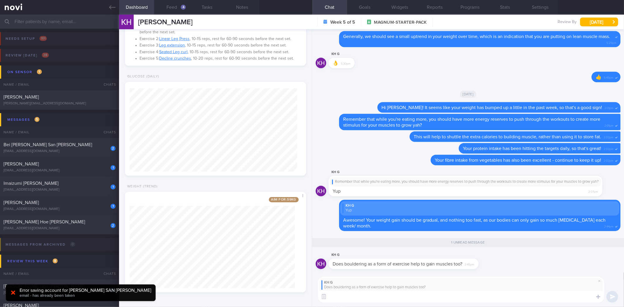
scroll to position [303, 0]
click at [390, 299] on textarea at bounding box center [461, 297] width 286 height 12
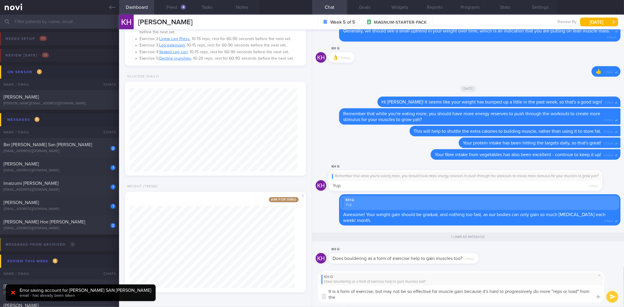
scroll to position [0, 0]
type textarea "It is a form of exercise, but may not be so effective for muscle gain because i…"
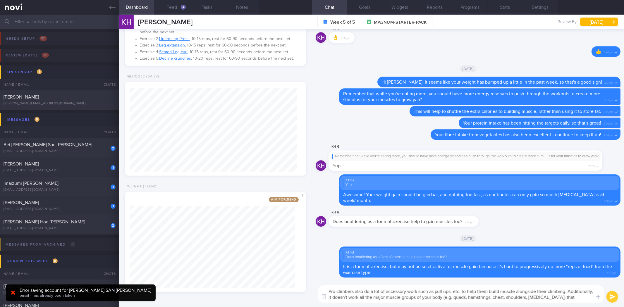
type textarea "Pro climbers also do a lot of accessory work such as pull ups, etc. to help the…"
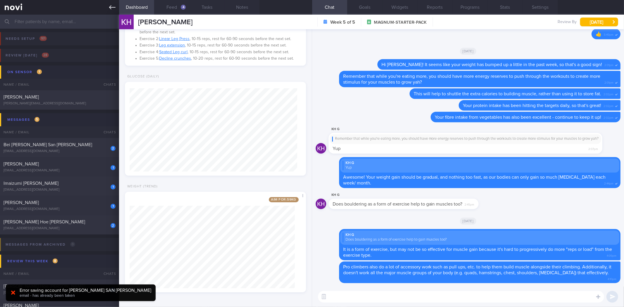
click at [114, 8] on icon at bounding box center [112, 7] width 6 height 6
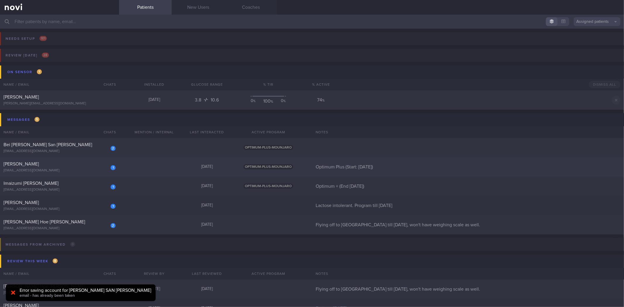
click at [71, 170] on div "[EMAIL_ADDRESS][DOMAIN_NAME]" at bounding box center [60, 171] width 112 height 4
select select "9"
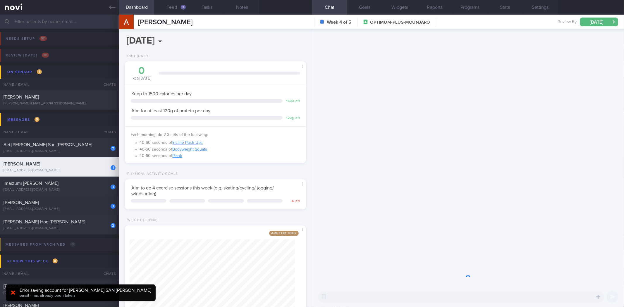
scroll to position [91, 165]
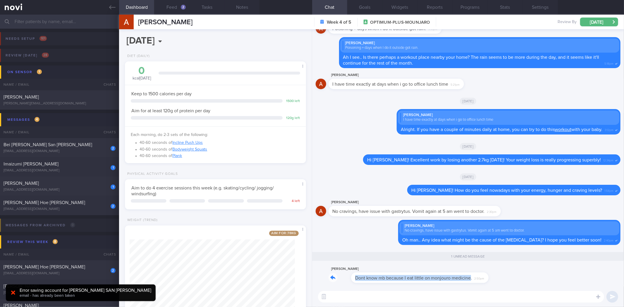
drag, startPoint x: 448, startPoint y: 282, endPoint x: 491, endPoint y: 283, distance: 43.1
click at [491, 283] on div "Антон Вдовенко Dont know mb because I eat little on monjouro medicine. 2:50pm" at bounding box center [468, 276] width 305 height 21
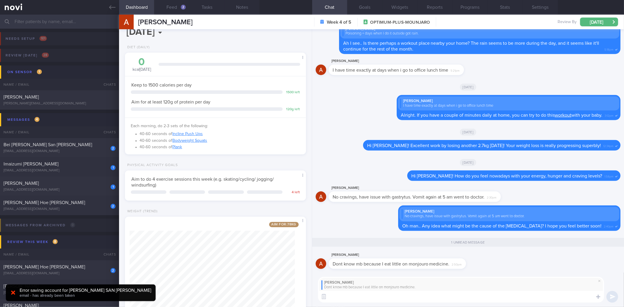
scroll to position [33, 0]
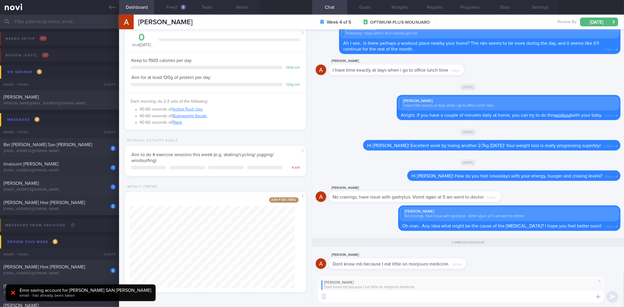
click at [401, 297] on textarea at bounding box center [461, 297] width 286 height 12
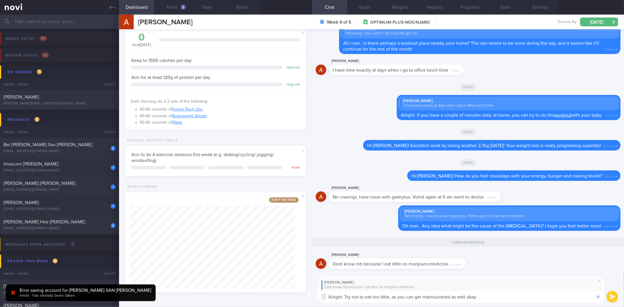
type textarea "Alright. Try not to eat too little, as you can get malnourished as well okay?"
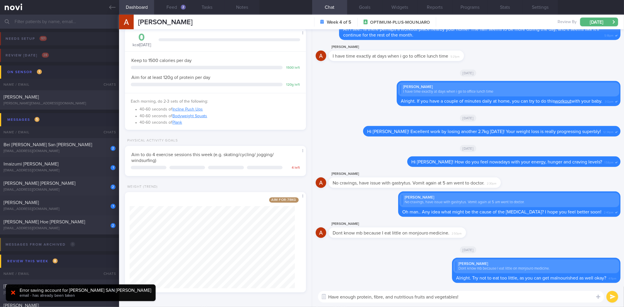
type textarea "Have enough protein, fibre, and nutritious fruits and vegetables!"
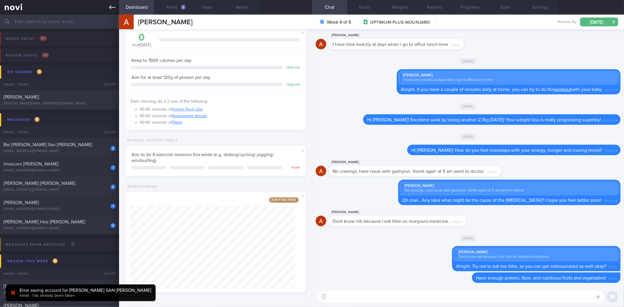
click at [114, 6] on icon at bounding box center [112, 7] width 6 height 6
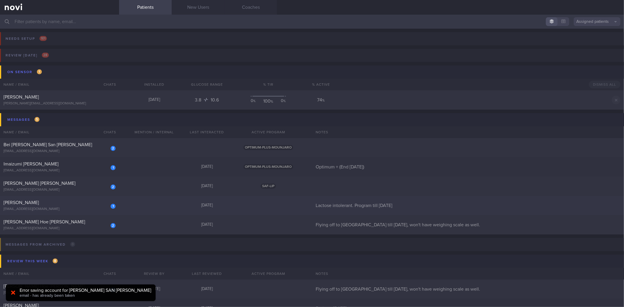
click at [81, 209] on div "[EMAIL_ADDRESS][DOMAIN_NAME]" at bounding box center [60, 209] width 112 height 4
select select "9"
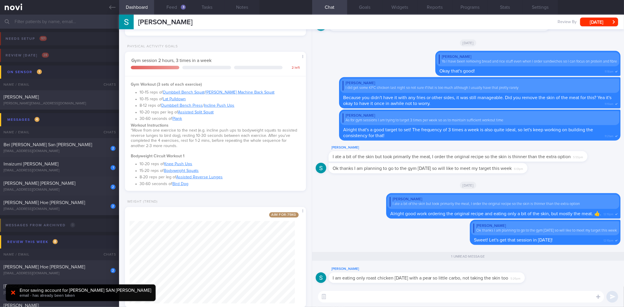
scroll to position [130, 0]
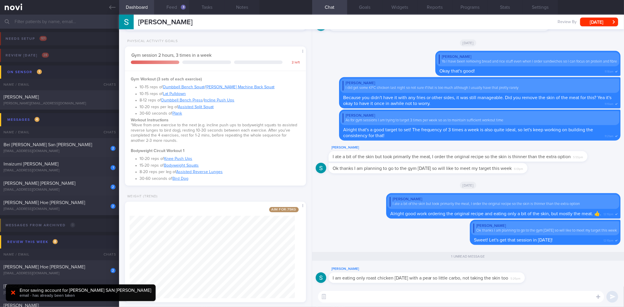
click at [176, 7] on button "Feed 3" at bounding box center [171, 7] width 35 height 15
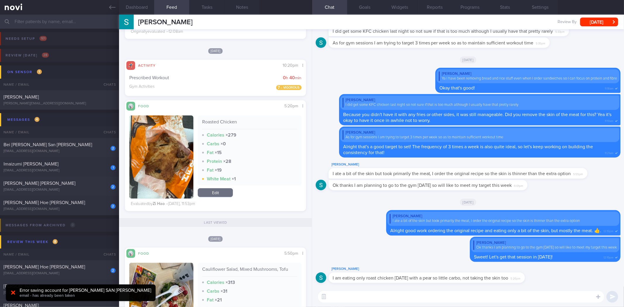
scroll to position [260, 0]
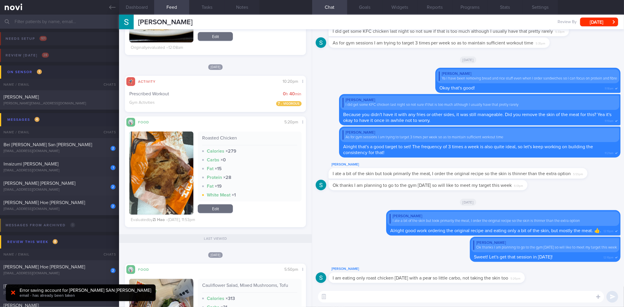
click at [397, 299] on textarea at bounding box center [461, 297] width 286 height 12
drag, startPoint x: 495, startPoint y: 283, endPoint x: 570, endPoint y: 280, distance: 75.0
click at [570, 280] on div "Stephen Kartili I am eating only roast chicken today with a pear so little carb…" at bounding box center [468, 276] width 305 height 21
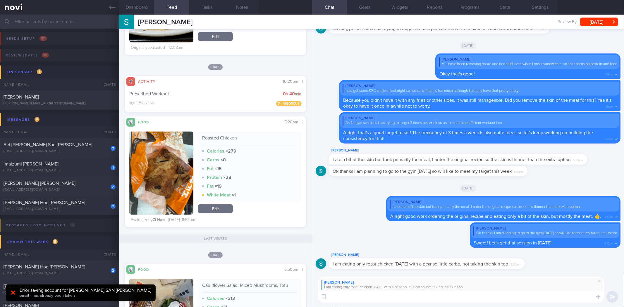
scroll to position [0, 0]
click at [492, 302] on textarea at bounding box center [461, 297] width 286 height 12
type textarea "Okay good job Stephen!"
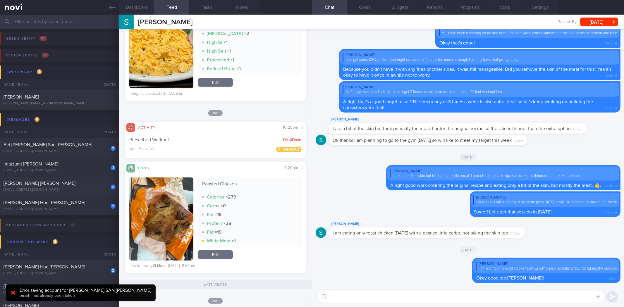
scroll to position [130, 0]
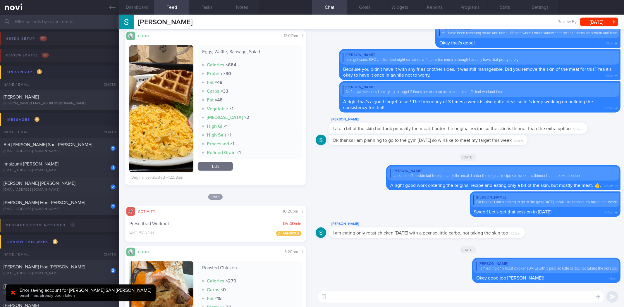
click at [181, 119] on button "button" at bounding box center [161, 108] width 64 height 127
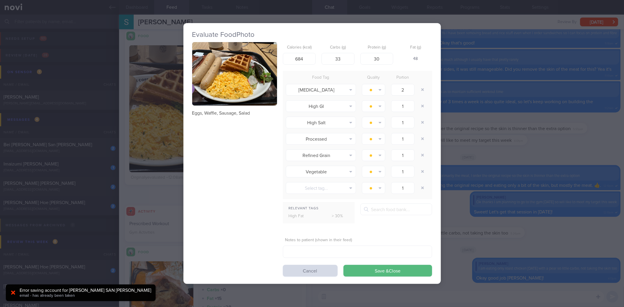
click at [247, 81] on button "button" at bounding box center [234, 74] width 85 height 64
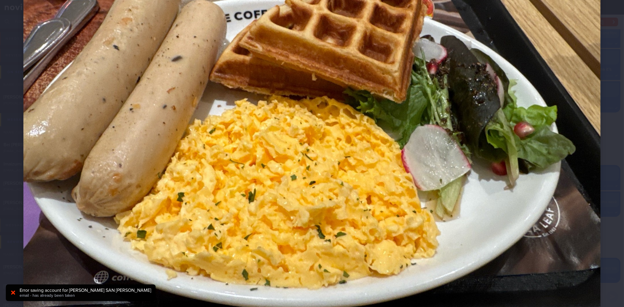
scroll to position [130, 0]
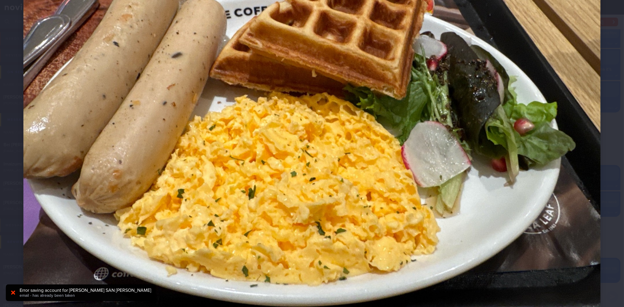
click at [583, 102] on img at bounding box center [311, 109] width 577 height 433
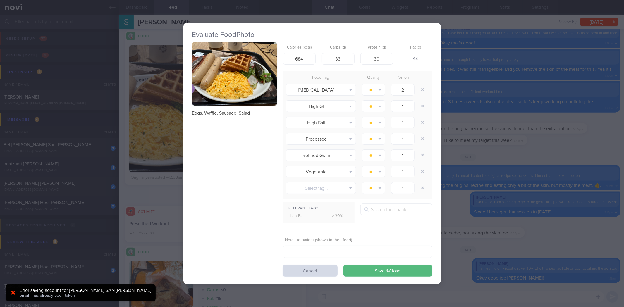
click at [551, 109] on div "Evaluate Food Photo Eggs, Waffle, Sausage, Salad Calories (kcal) 684 Carbs (g) …" at bounding box center [312, 153] width 624 height 307
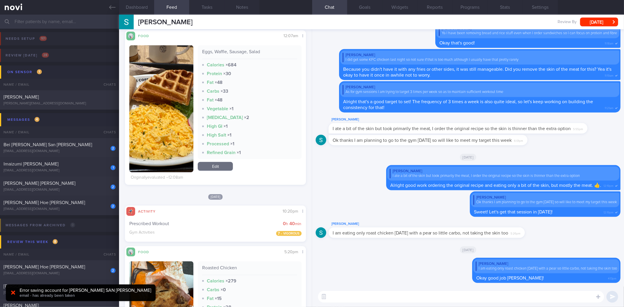
click at [386, 302] on textarea at bounding box center [461, 297] width 286 height 12
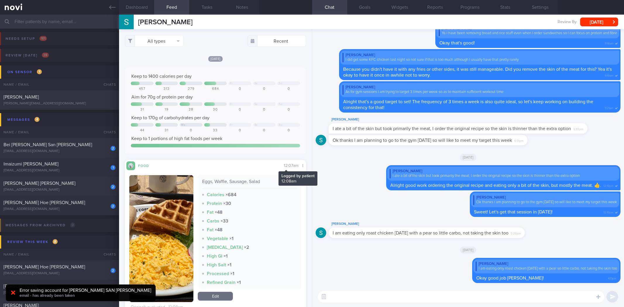
select select "9"
click at [260, 184] on div "Eggs, Waffle, Sausage, Salad" at bounding box center [249, 184] width 95 height 10
click at [247, 180] on div "Eggs, Waffle, Sausage, Salad" at bounding box center [249, 184] width 95 height 10
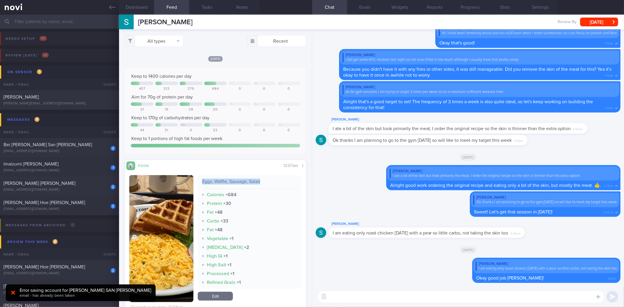
click at [247, 180] on div "Eggs, Waffle, Sausage, Salad" at bounding box center [249, 184] width 95 height 10
copy div "Eggs, Waffle, Sausage, Salad"
click at [359, 296] on textarea at bounding box center [461, 297] width 286 height 12
paste textarea "Eggs, Waffle, Sausage, Salad"
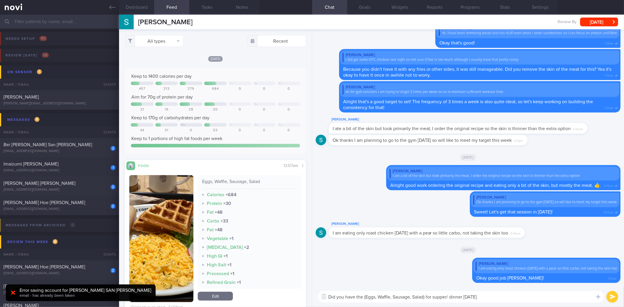
type textarea "Did you have the (Eggs, Waffle, Sausage, Salad) for supper/ dinner yesterday?"
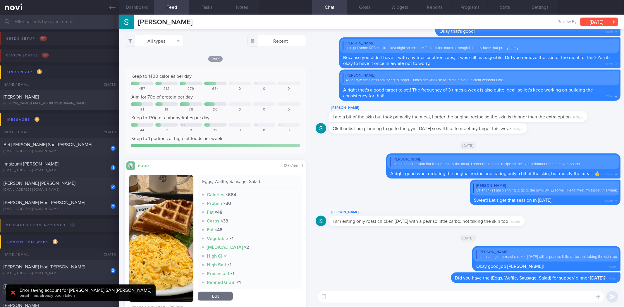
click at [593, 24] on button "[DATE]" at bounding box center [599, 22] width 38 height 9
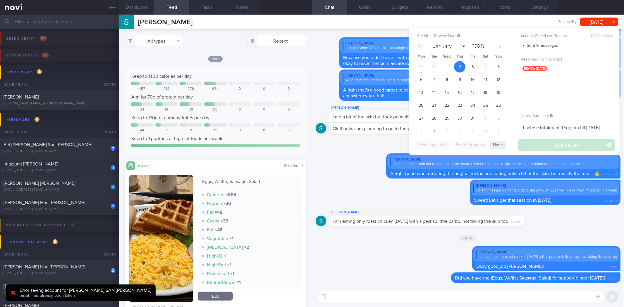
click at [428, 82] on div "29 30 1 2 3 4 5 6 7 8 9 10 11 12 13 14 15 16 17 18 19 20 21 22 23 24 25 26 27 2…" at bounding box center [460, 99] width 90 height 77
click at [425, 79] on span "6" at bounding box center [421, 79] width 11 height 11
click at [540, 152] on div "Set Next Review Date 6 Oct 2025 January February March April May June July Augu…" at bounding box center [514, 92] width 211 height 128
click at [545, 145] on button "Save Review" at bounding box center [566, 145] width 97 height 12
click at [545, 145] on div "Actions Since Last Review Mon, 29 Sep, 2:08pm Sent 9 messages Resolves From Gro…" at bounding box center [566, 91] width 97 height 119
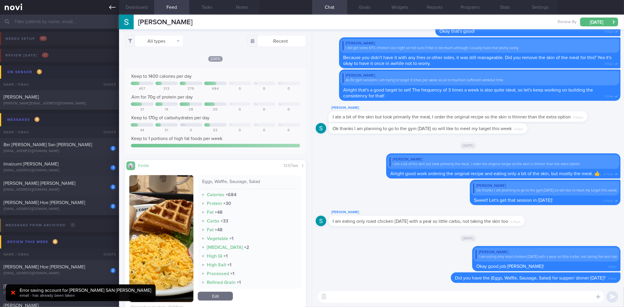
click at [106, 6] on link at bounding box center [59, 7] width 119 height 15
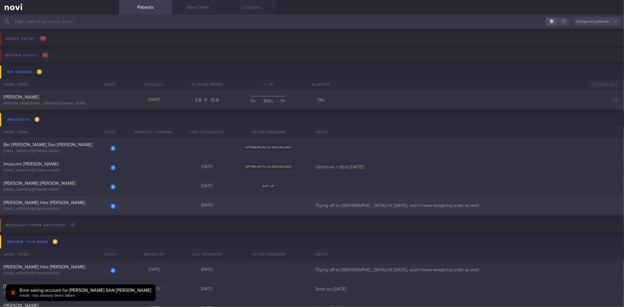
click at [89, 210] on div "[EMAIL_ADDRESS][DOMAIN_NAME]" at bounding box center [60, 209] width 112 height 4
select select "9"
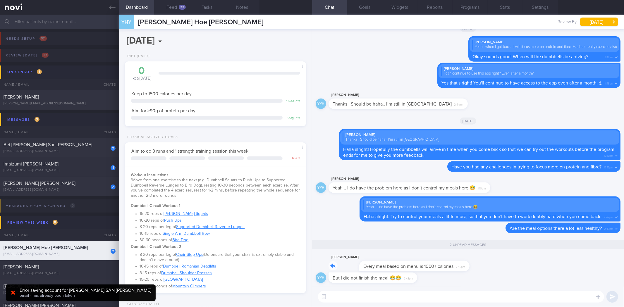
drag, startPoint x: 437, startPoint y: 270, endPoint x: 526, endPoint y: 274, distance: 89.7
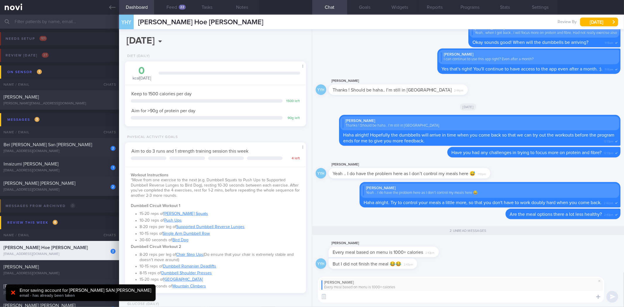
click at [450, 300] on textarea at bounding box center [461, 297] width 286 height 12
type textarea "Hahah oh my that's scary.. What kind of meals are those?"
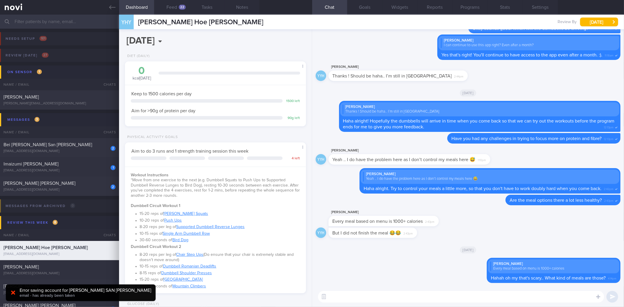
click at [417, 236] on div "But I did not finish the meal 😂😂 2:43pm" at bounding box center [382, 233] width 106 height 11
drag, startPoint x: 417, startPoint y: 234, endPoint x: 562, endPoint y: 231, distance: 144.9
click at [562, 231] on div "YYH But I did not finish the meal 😂😂 2:43pm" at bounding box center [468, 235] width 305 height 14
click at [417, 234] on div "But I did not finish the meal 😂😂 2:43pm" at bounding box center [373, 233] width 89 height 11
drag, startPoint x: 416, startPoint y: 234, endPoint x: 548, endPoint y: 231, distance: 131.7
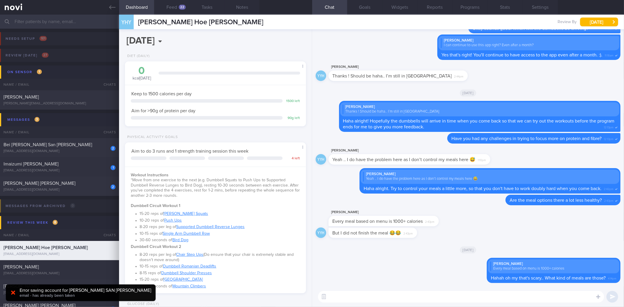
click at [547, 231] on div "YYH But I did not finish the meal 😂😂 2:43pm" at bounding box center [468, 235] width 305 height 14
drag, startPoint x: 416, startPoint y: 233, endPoint x: 498, endPoint y: 237, distance: 81.7
click at [498, 237] on div "YYH But I did not finish the meal 😂😂 2:43pm" at bounding box center [468, 235] width 305 height 14
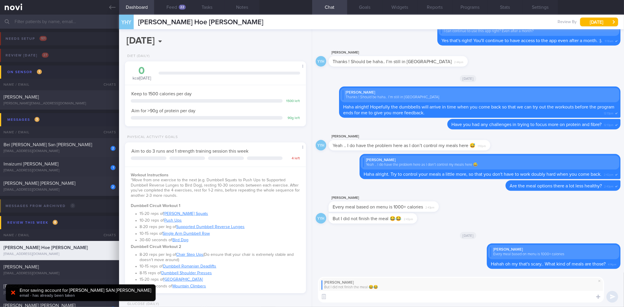
click at [414, 297] on textarea at bounding box center [461, 297] width 286 height 12
type textarea "Alright good job!"
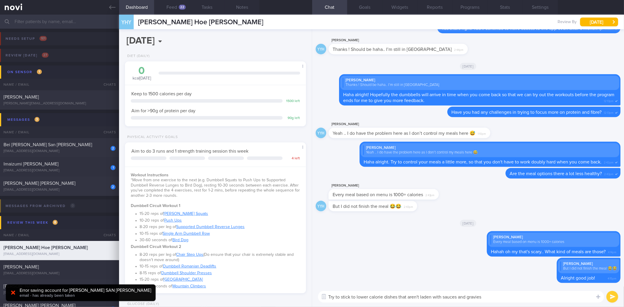
type textarea "Try to stick to lower calorie dishes that aren't laden with sauces and gravies."
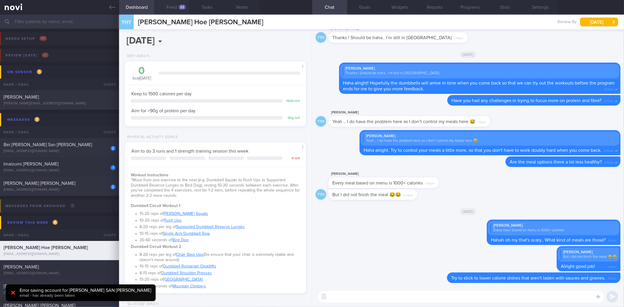
click at [168, 12] on button "Feed 22" at bounding box center [171, 7] width 35 height 15
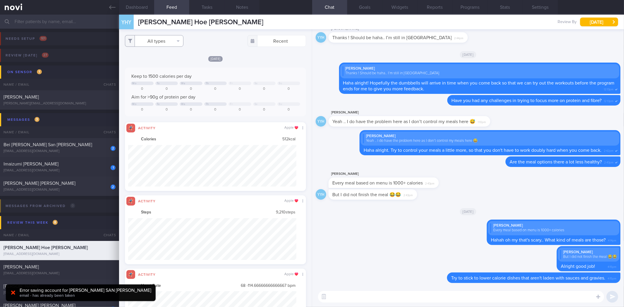
click at [153, 40] on button "All types" at bounding box center [154, 41] width 59 height 12
click at [162, 61] on button "Activity" at bounding box center [154, 61] width 58 height 9
click at [154, 77] on button "Weight" at bounding box center [154, 78] width 58 height 9
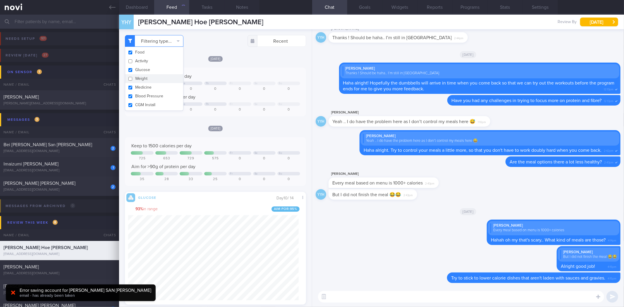
checkbox input "false"
click at [227, 48] on div "Filtering type... Food Activity Glucose Weight Medicine Blood Pressure CGM Inst…" at bounding box center [215, 168] width 193 height 278
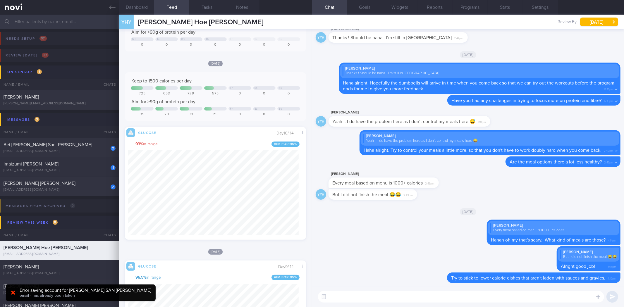
click at [371, 296] on textarea at bounding box center [461, 297] width 286 height 12
type textarea "Have a safe flight back tomorrow!"
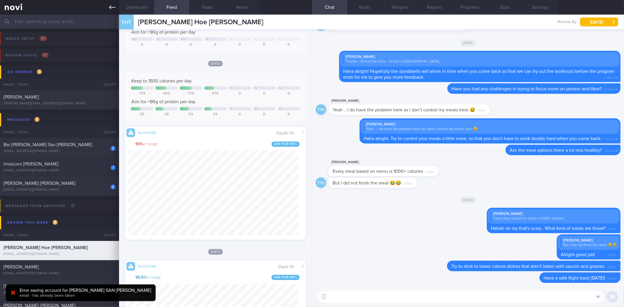
click at [108, 7] on link at bounding box center [59, 7] width 119 height 15
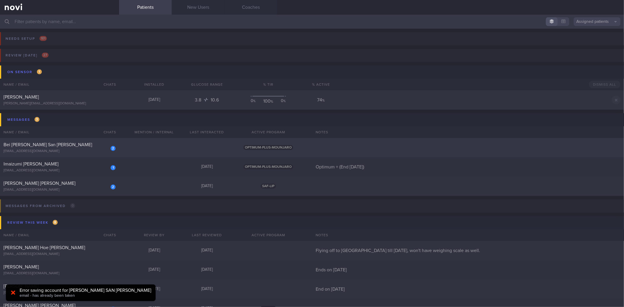
click at [103, 145] on div "2" at bounding box center [109, 146] width 13 height 9
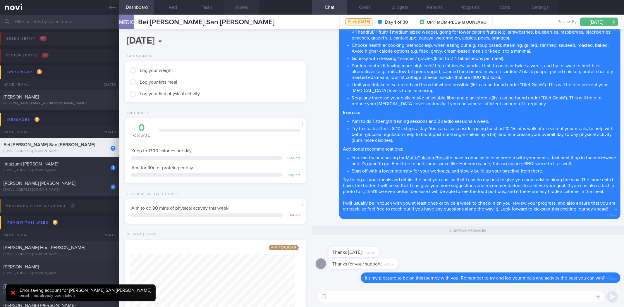
click at [234, 5] on button "Notes" at bounding box center [241, 7] width 35 height 15
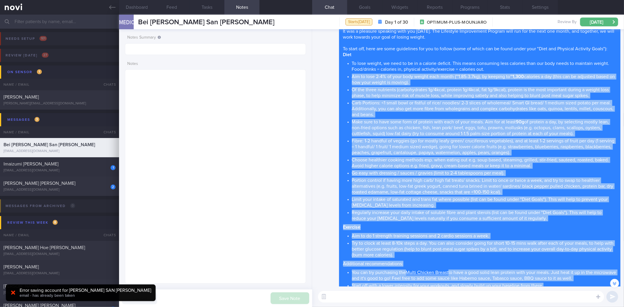
drag, startPoint x: 550, startPoint y: 214, endPoint x: 349, endPoint y: 71, distance: 245.7
click at [349, 71] on span "Hi Bei, It was a pleasure speaking with you today. The Lifestyle Improvement Pr…" at bounding box center [479, 171] width 273 height 309
copy span "Aim to lose 2-4% of your body weight each month (~1.85-3.7kg), by keeping to ~1…"
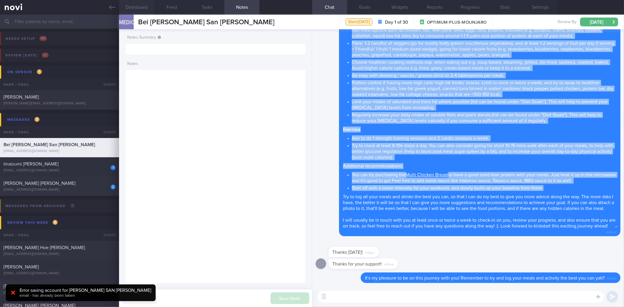
click at [119, 3] on button "Dashboard" at bounding box center [136, 7] width 35 height 15
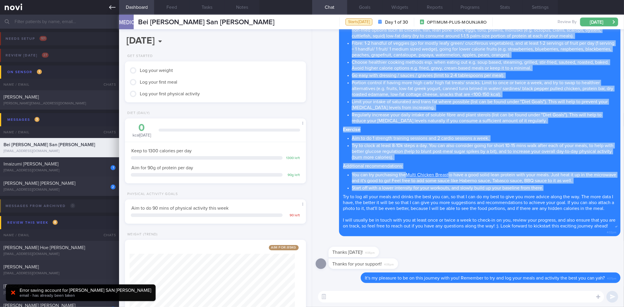
click at [116, 6] on link at bounding box center [59, 7] width 119 height 15
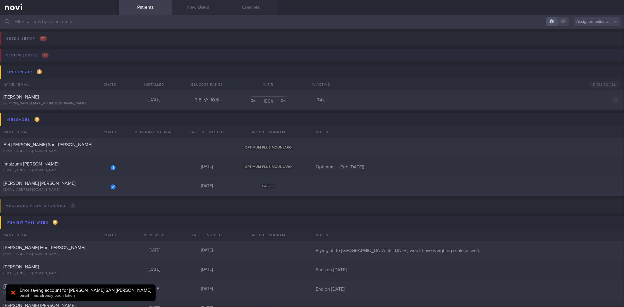
click at [76, 52] on button "Review today 27" at bounding box center [311, 57] width 626 height 17
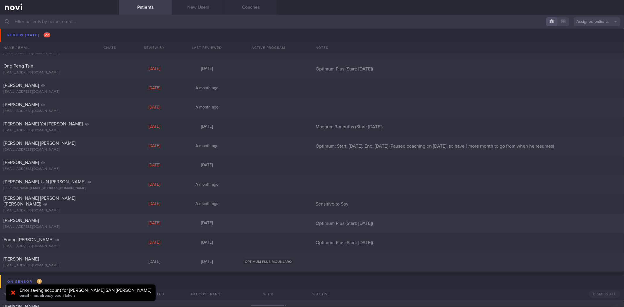
scroll to position [325, 0]
click at [92, 255] on div "[PERSON_NAME]" at bounding box center [59, 258] width 111 height 6
select select "9"
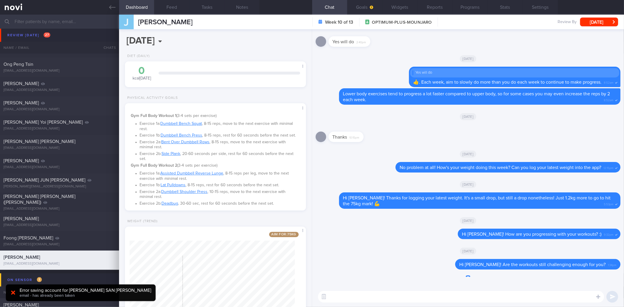
scroll to position [91, 165]
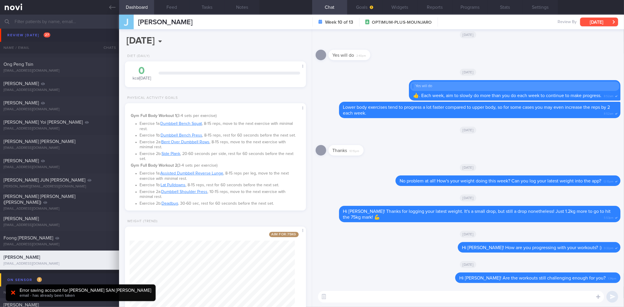
click at [601, 20] on button "[DATE]" at bounding box center [599, 22] width 38 height 9
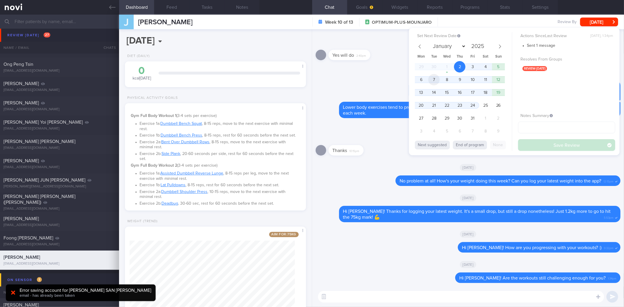
click at [433, 82] on span "7" at bounding box center [433, 79] width 11 height 11
click at [542, 143] on button "Save Review" at bounding box center [566, 145] width 97 height 12
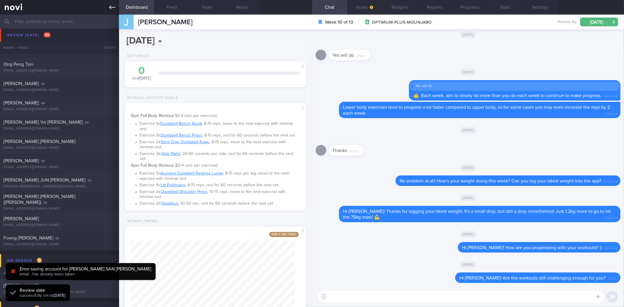
click at [106, 5] on link at bounding box center [59, 7] width 119 height 15
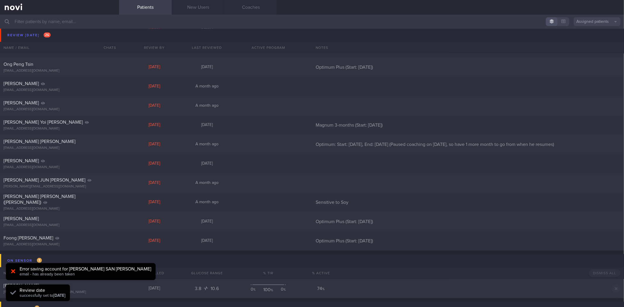
scroll to position [520, 0]
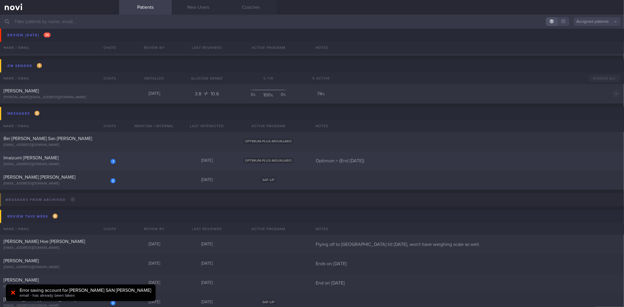
click at [101, 162] on div "1 Imaizumi Miza Faina mizafaina@gmail.com" at bounding box center [59, 161] width 119 height 12
select select "9"
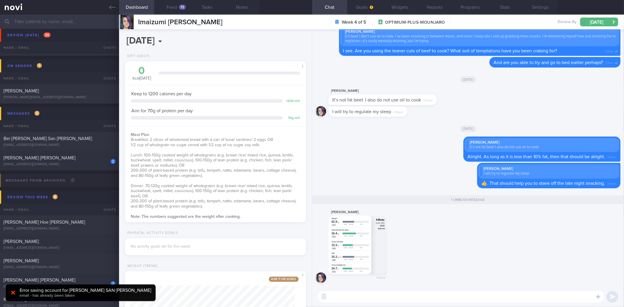
scroll to position [91, 165]
click at [369, 244] on button "button" at bounding box center [358, 245] width 59 height 59
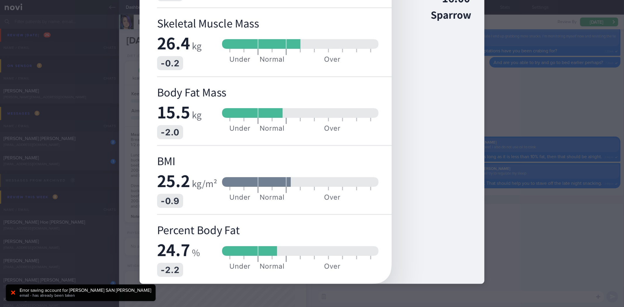
scroll to position [0, 0]
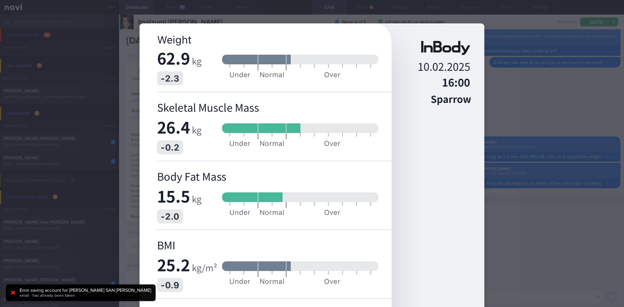
click at [515, 179] on div at bounding box center [312, 153] width 624 height 307
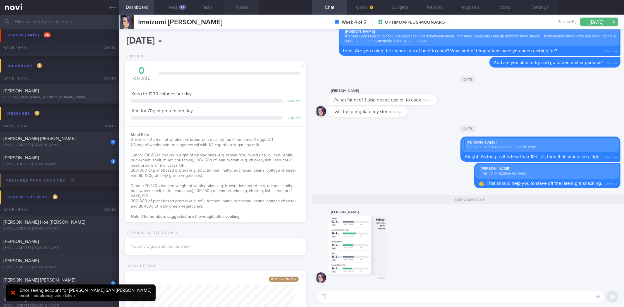
click at [237, 5] on button "Notes" at bounding box center [241, 7] width 35 height 15
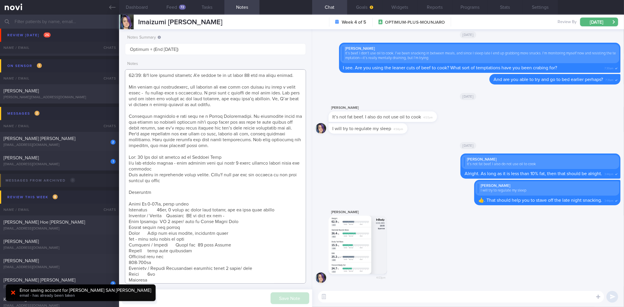
click at [164, 76] on textarea at bounding box center [215, 176] width 181 height 215
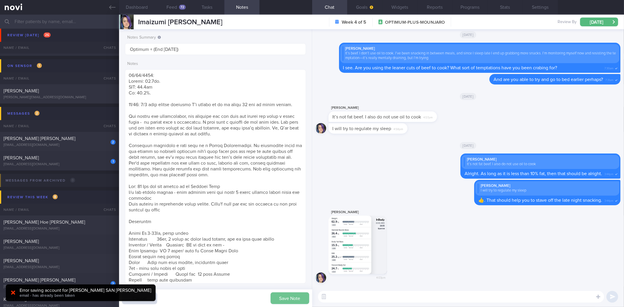
click at [291, 295] on button "Save Note" at bounding box center [290, 299] width 39 height 12
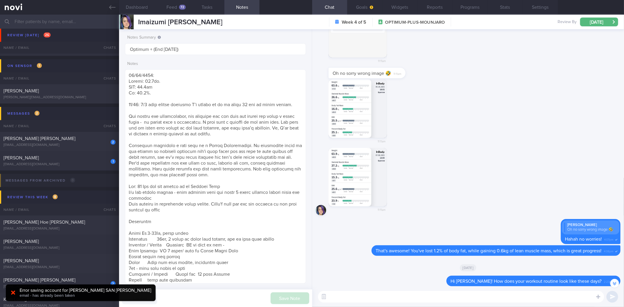
scroll to position [-1411, 0]
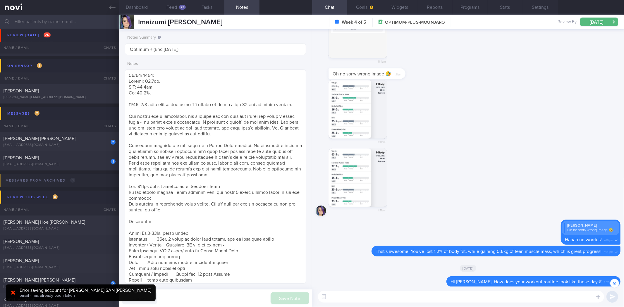
click at [356, 175] on button "button" at bounding box center [358, 178] width 59 height 59
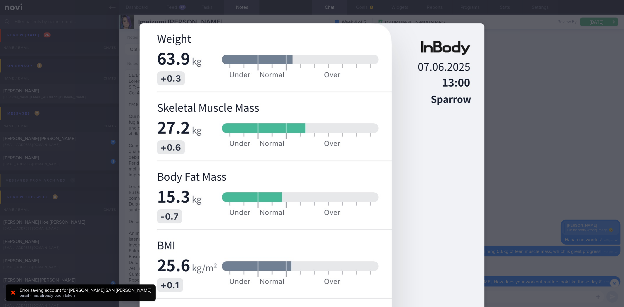
click at [525, 110] on div at bounding box center [312, 153] width 624 height 307
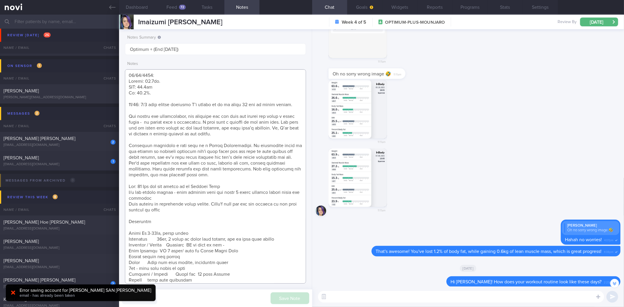
click at [177, 84] on textarea at bounding box center [215, 176] width 181 height 215
click at [174, 95] on textarea at bounding box center [215, 176] width 181 height 215
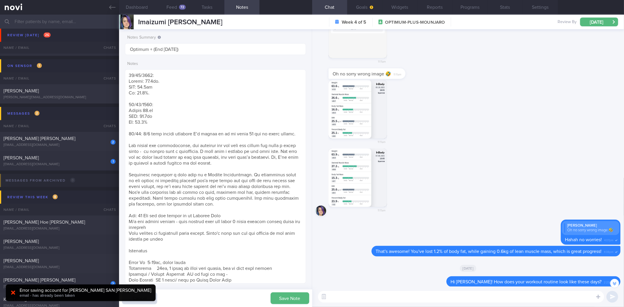
click at [349, 110] on button "button" at bounding box center [358, 109] width 59 height 59
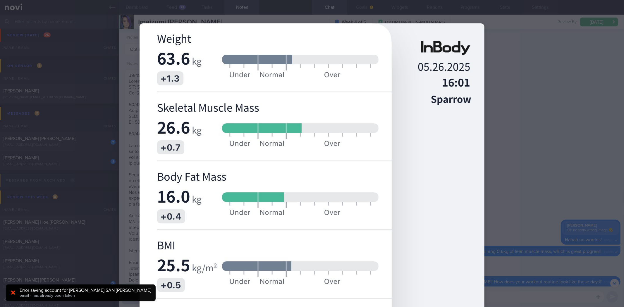
click at [493, 88] on div at bounding box center [312, 196] width 392 height 392
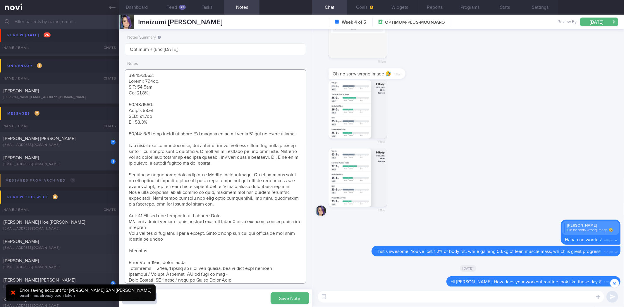
click at [191, 122] on textarea at bounding box center [215, 176] width 181 height 215
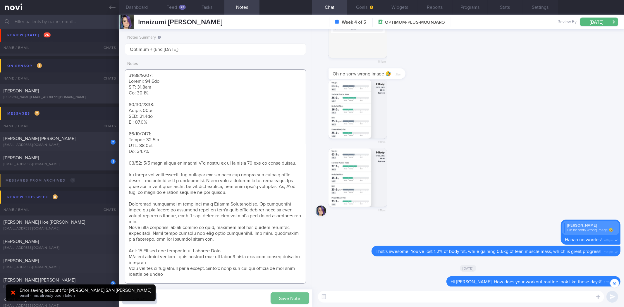
type textarea "02/10/2025: Weight: 62.9kg. SMM: 26.4kg Bf: 24.7%. 07/06/2025: Weight 63.kg SMM…"
click at [292, 296] on button "Save Note" at bounding box center [290, 299] width 39 height 12
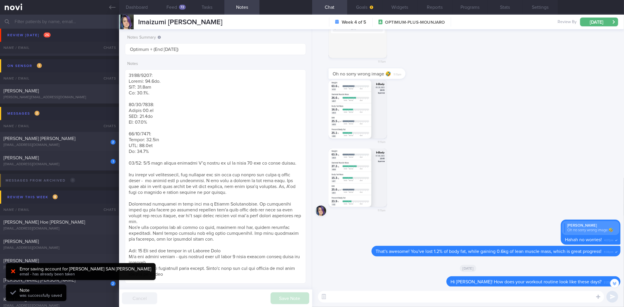
click at [612, 283] on button "button" at bounding box center [615, 283] width 9 height 9
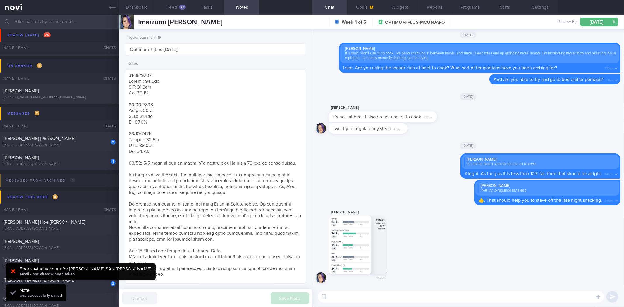
scroll to position [0, 0]
drag, startPoint x: 480, startPoint y: 274, endPoint x: 488, endPoint y: 265, distance: 11.8
click at [496, 272] on div "Miza Faina Imaizumi 4:03pm" at bounding box center [468, 248] width 305 height 78
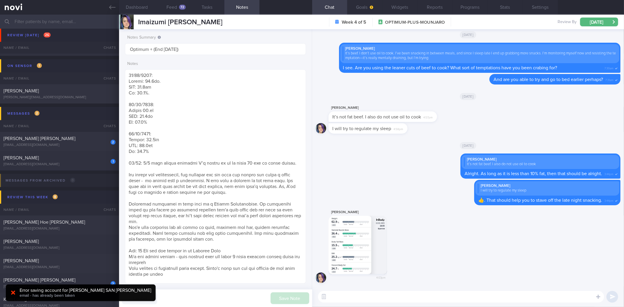
click at [409, 295] on textarea at bounding box center [461, 297] width 286 height 12
drag, startPoint x: 497, startPoint y: 236, endPoint x: 505, endPoint y: 242, distance: 9.5
click at [498, 237] on div "Miza Faina Imaizumi 4:03pm" at bounding box center [468, 248] width 305 height 78
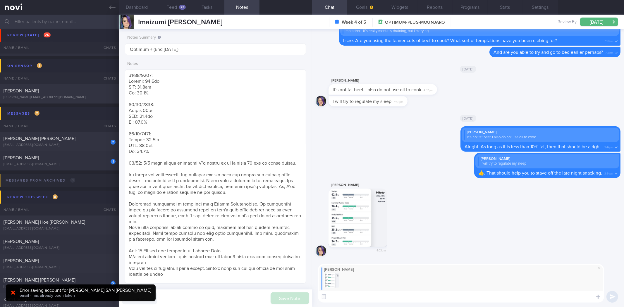
click at [381, 294] on textarea at bounding box center [461, 297] width 286 height 12
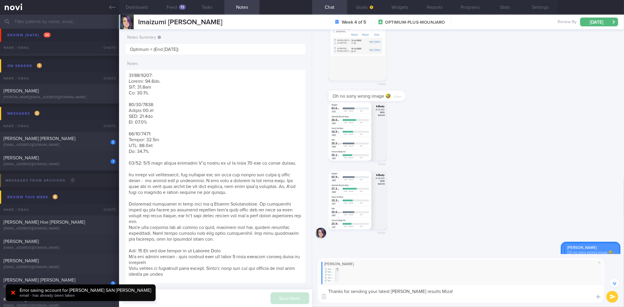
scroll to position [-1463, 0]
type textarea "Thanks for sending your latest inbody results Miza!"
click at [150, 109] on textarea at bounding box center [215, 176] width 181 height 215
click at [151, 109] on textarea at bounding box center [215, 176] width 181 height 215
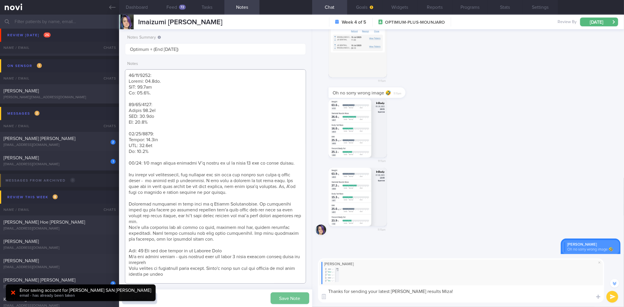
type textarea "02/10/2025: Weight: 62.9kg. SMM: 26.4kg Bf: 24.7%. 07/06/2025: Weight 63.9kg SM…"
click at [299, 302] on button "Save Note" at bounding box center [290, 299] width 39 height 12
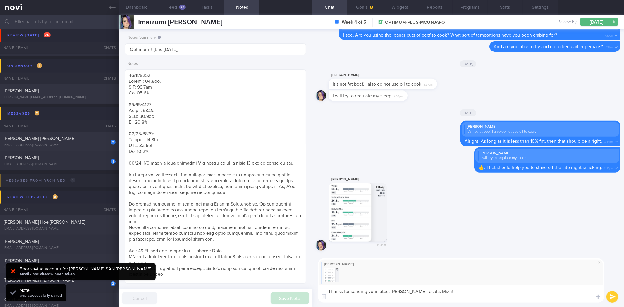
scroll to position [0, 0]
click at [342, 301] on textarea "Thanks for sending your latest inbody results Miza!" at bounding box center [461, 294] width 286 height 17
click at [450, 293] on textarea "Thanks for sending your latest inbody results Miza!" at bounding box center [461, 294] width 286 height 17
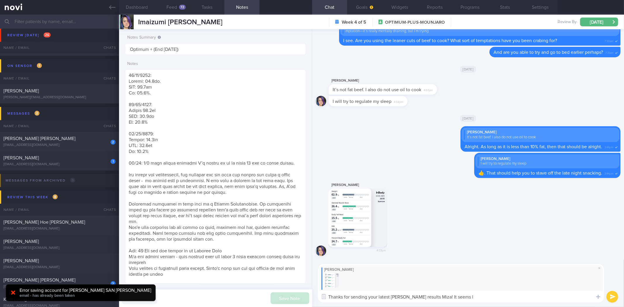
type textarea "Thanks for sending your latest inbody results Miza! It seems li"
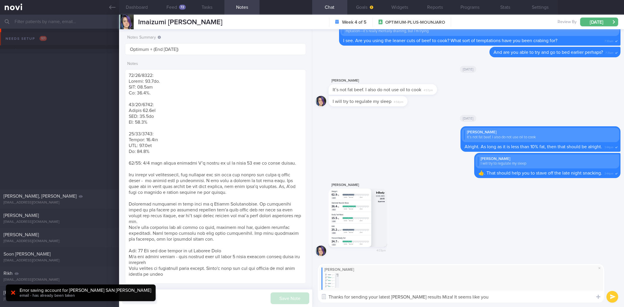
select select "9"
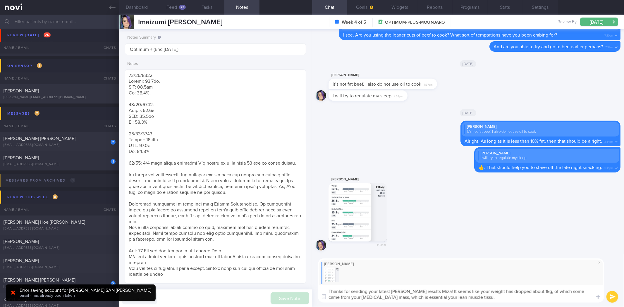
type textarea "Thanks for sending your latest [PERSON_NAME] results Miza! It seems like your w…"
click at [171, 6] on button "Feed 72" at bounding box center [171, 7] width 35 height 15
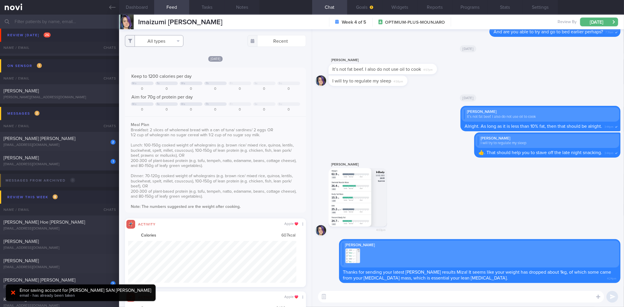
click at [171, 43] on button "All types" at bounding box center [154, 41] width 59 height 12
click at [167, 60] on button "Activity" at bounding box center [154, 61] width 58 height 9
click at [157, 78] on button "Weight" at bounding box center [154, 78] width 58 height 9
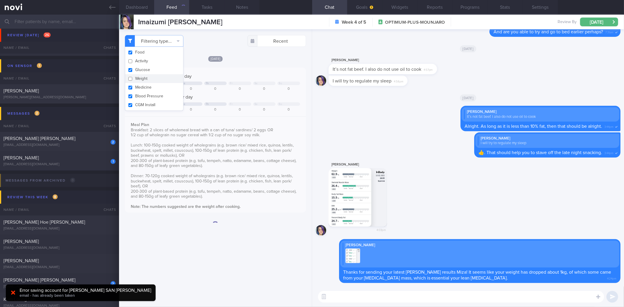
checkbox input "false"
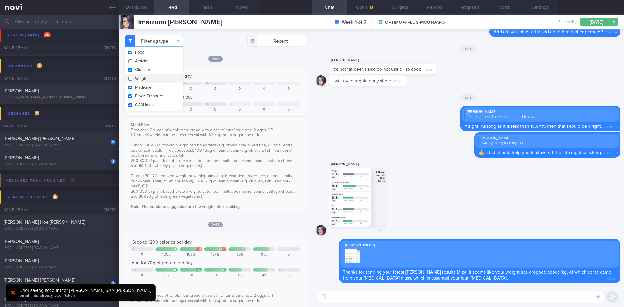
click at [256, 65] on div "[DATE] Keep to 1200 calories per day Mo Tu We Th Fr Sa Su 0 0 0 0 0 0 0 Aim for…" at bounding box center [215, 134] width 181 height 157
click at [152, 10] on button "Dashboard" at bounding box center [136, 7] width 35 height 15
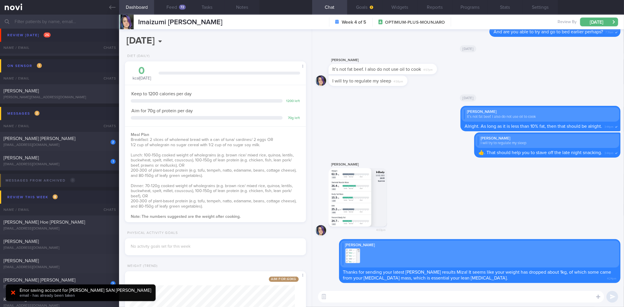
click at [381, 299] on textarea at bounding box center [461, 297] width 286 height 12
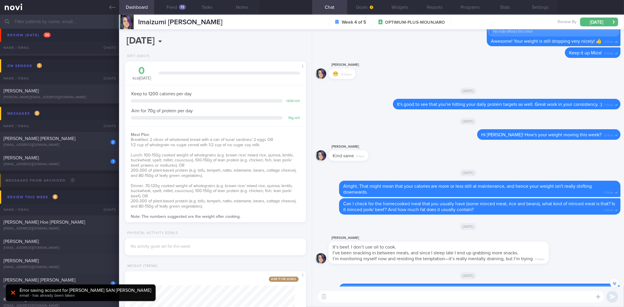
scroll to position [-325, 0]
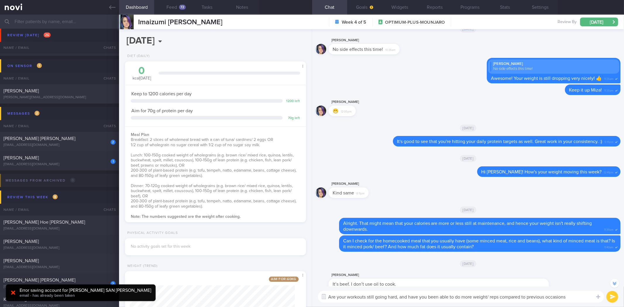
type textarea "Are your workouts still going hard, and have you been able to do more weight/ r…"
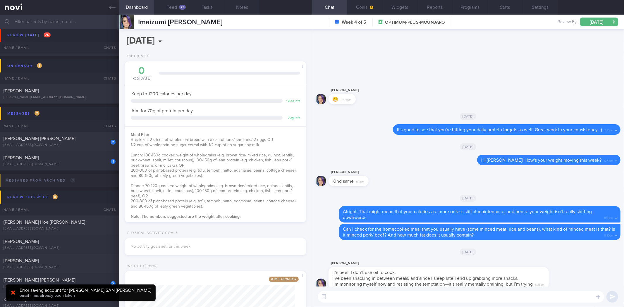
scroll to position [0, 0]
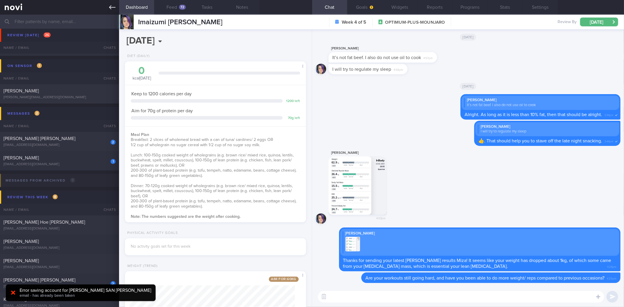
click at [107, 8] on link at bounding box center [59, 7] width 119 height 15
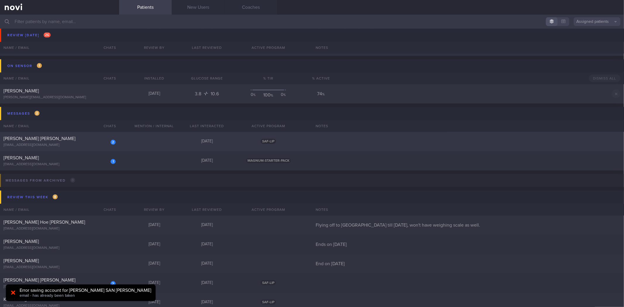
click at [86, 136] on div "[PERSON_NAME] [PERSON_NAME]" at bounding box center [59, 139] width 111 height 6
select select "9"
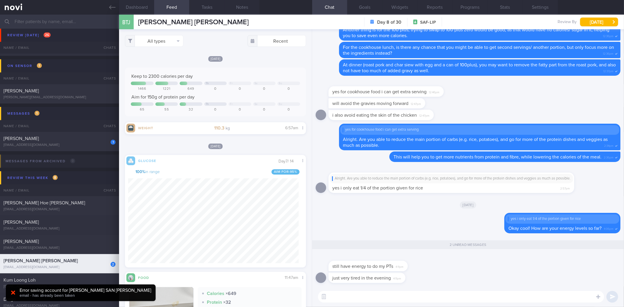
click at [401, 305] on div "​ ​" at bounding box center [468, 297] width 312 height 20
click at [409, 298] on textarea at bounding box center [461, 297] width 286 height 12
type textarea "Alright. Try snacking on some fruit if you can in the evening!"
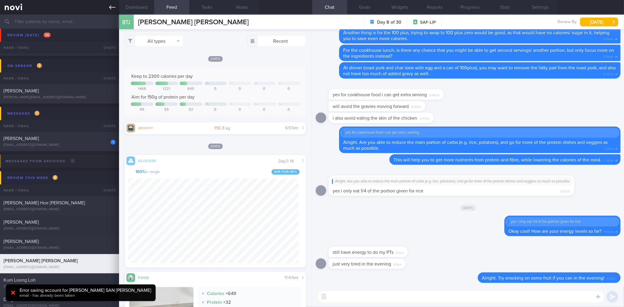
click at [113, 8] on icon at bounding box center [112, 7] width 6 height 6
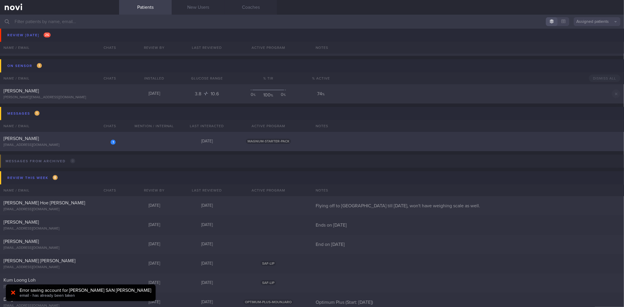
click at [111, 140] on div "1" at bounding box center [113, 142] width 5 height 6
select select "9"
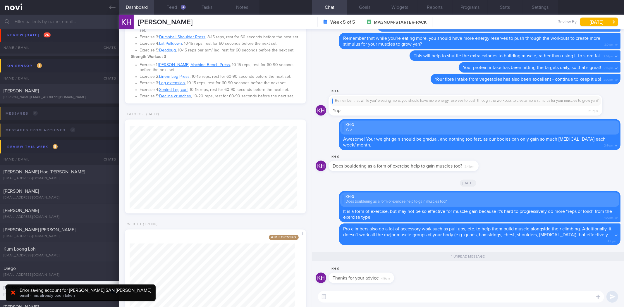
scroll to position [303, 0]
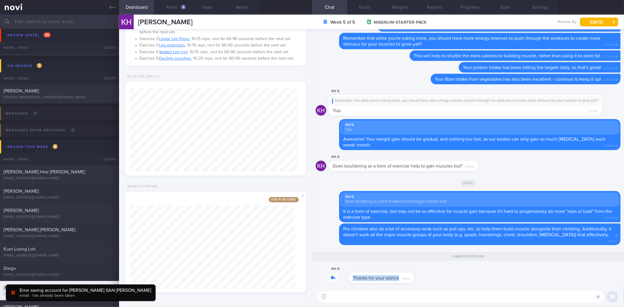
drag, startPoint x: 393, startPoint y: 278, endPoint x: 435, endPoint y: 274, distance: 41.8
click at [435, 274] on div "KH G Thanks for your advice 4:19pm" at bounding box center [468, 276] width 305 height 21
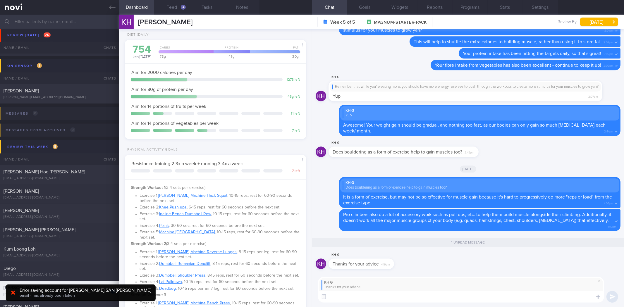
scroll to position [0, 0]
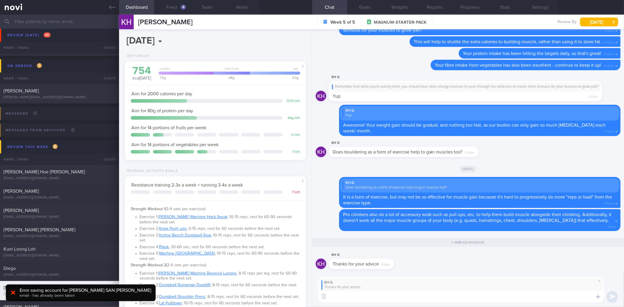
click at [182, 10] on button "Feed 4" at bounding box center [171, 7] width 35 height 15
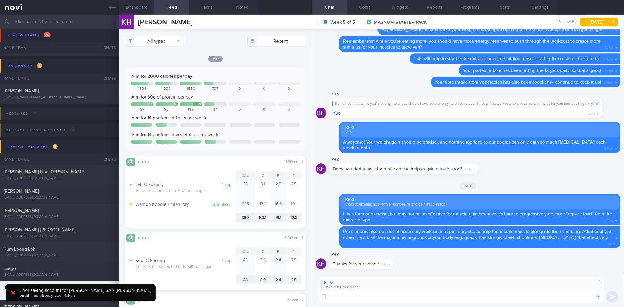
click at [368, 301] on textarea at bounding box center [461, 297] width 286 height 12
type textarea "No problem! Are you planning to take up some bouldering?"
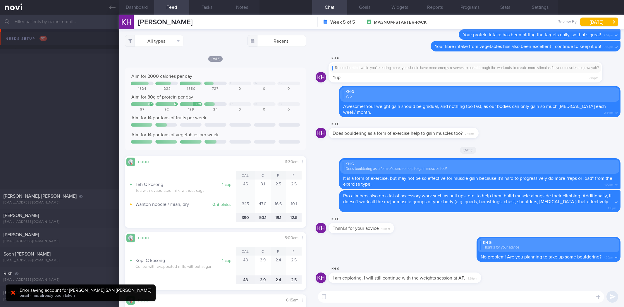
select select "9"
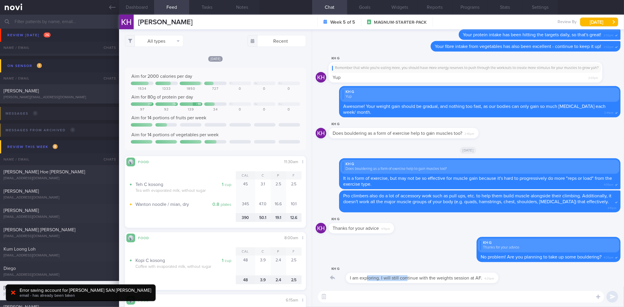
drag, startPoint x: 350, startPoint y: 282, endPoint x: 402, endPoint y: 282, distance: 51.5
click at [402, 282] on div "KH G I am exploring. I will still continue with the weights session at AF. 4:29…" at bounding box center [414, 275] width 170 height 18
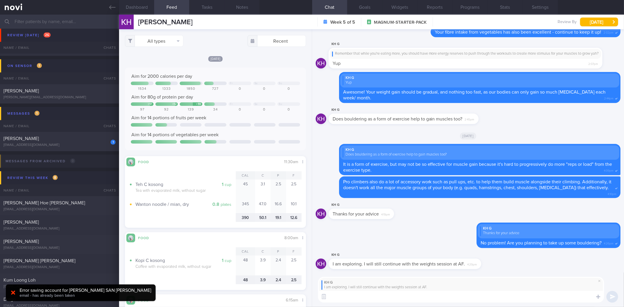
click at [426, 302] on textarea at bounding box center [461, 297] width 286 height 12
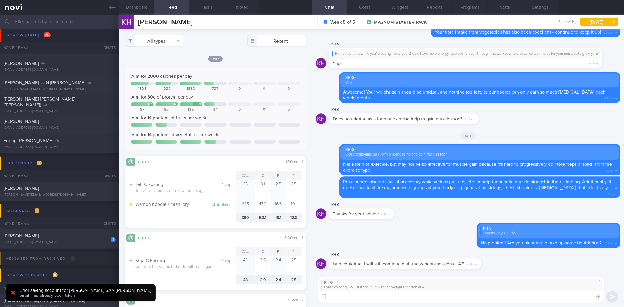
click at [517, 118] on div "KH G Does bouldering as a form of exercise help to gain muscles too? 2:45pm" at bounding box center [468, 117] width 305 height 21
click at [411, 300] on textarea at bounding box center [461, 297] width 286 height 12
type textarea "Alright that sounds like a better plan!"
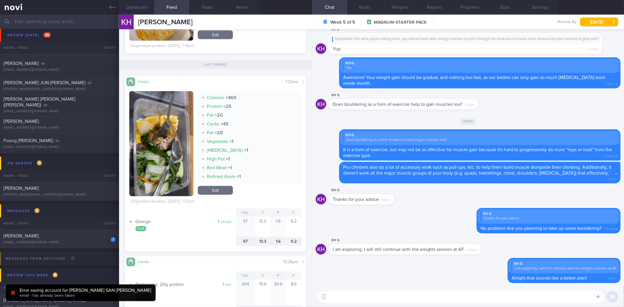
scroll to position [683, 0]
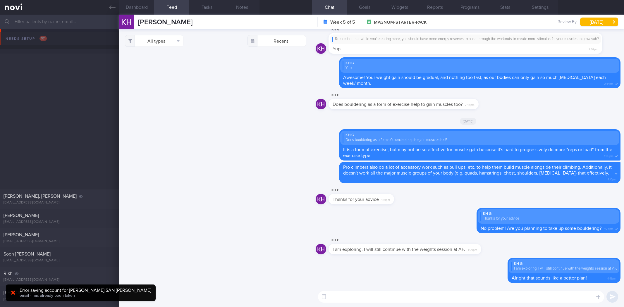
select select "9"
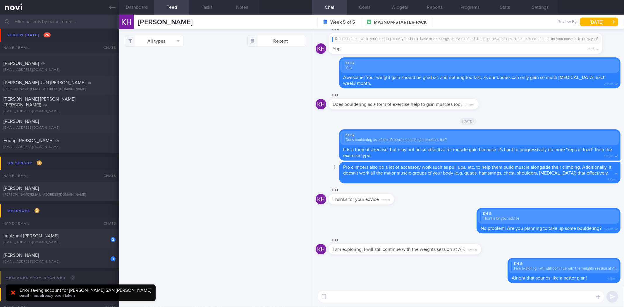
scroll to position [683, 0]
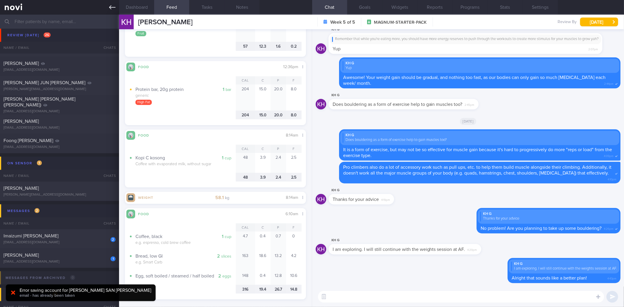
click at [109, 10] on link at bounding box center [59, 7] width 119 height 15
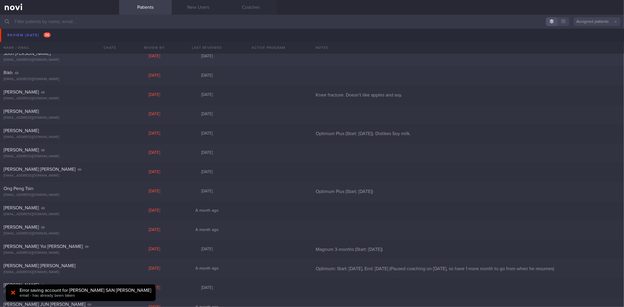
scroll to position [195, 0]
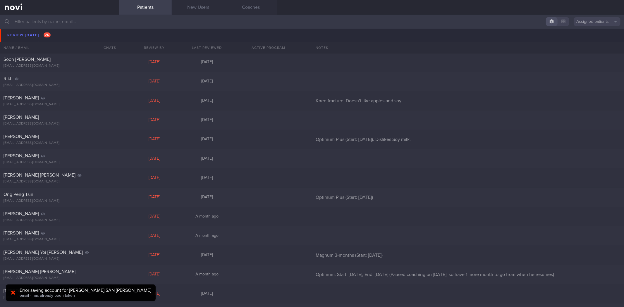
click at [247, 15] on input "text" at bounding box center [312, 22] width 624 height 14
click at [248, 12] on link "Coaches" at bounding box center [250, 7] width 53 height 15
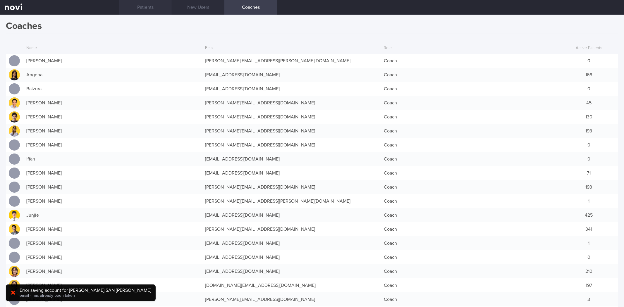
click at [137, 4] on link "Patients" at bounding box center [145, 7] width 53 height 15
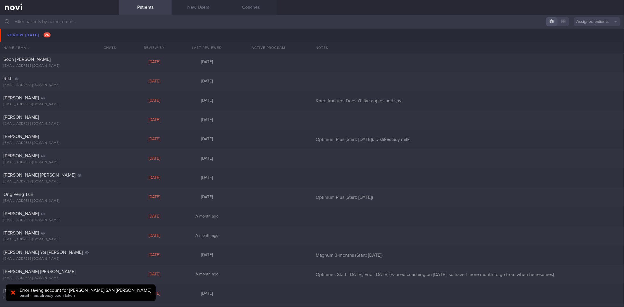
click at [68, 32] on div "[PERSON_NAME] [EMAIL_ADDRESS][DOMAIN_NAME] [DATE] [DATE]" at bounding box center [312, 23] width 624 height 19
click at [68, 36] on div "[PERSON_NAME] [EMAIL_ADDRESS][DOMAIN_NAME] [DATE] [DATE]" at bounding box center [312, 42] width 624 height 19
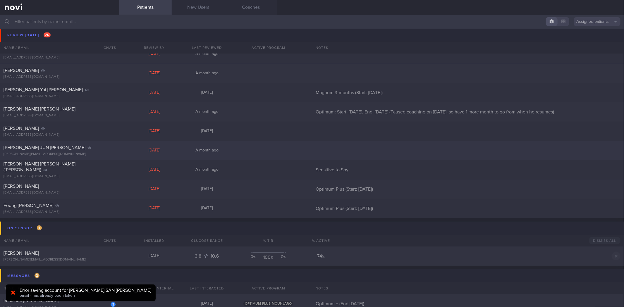
scroll to position [488, 0]
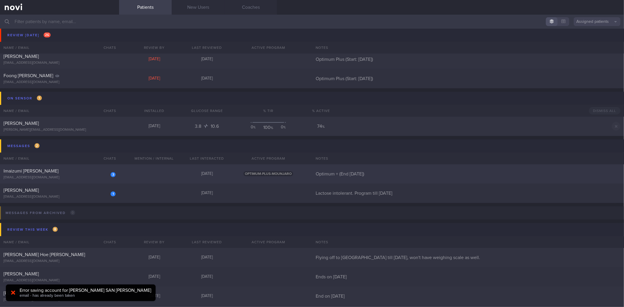
click at [71, 177] on div "[EMAIL_ADDRESS][DOMAIN_NAME]" at bounding box center [60, 178] width 112 height 4
select select "9"
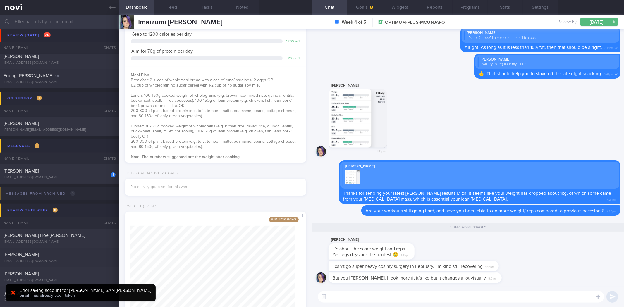
scroll to position [79, 0]
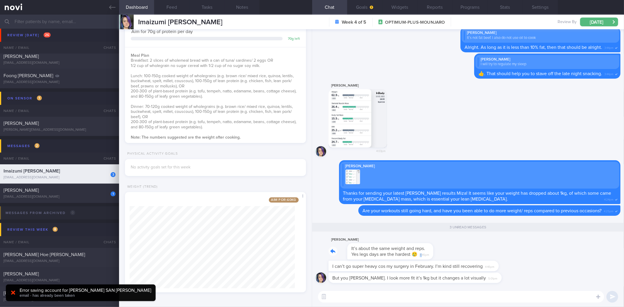
drag, startPoint x: 405, startPoint y: 258, endPoint x: 428, endPoint y: 258, distance: 23.4
click at [428, 258] on div "[PERSON_NAME] It’s about the same weight and reps. Yes legs days are the hardes…" at bounding box center [381, 247] width 104 height 23
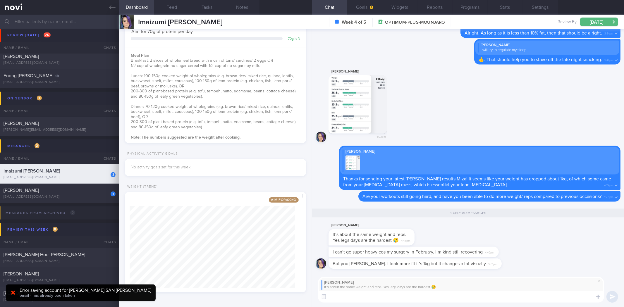
click at [416, 297] on textarea at bounding box center [461, 297] width 286 height 12
type textarea "Alright. You can try to up the reps instead of the weight since you're still re…"
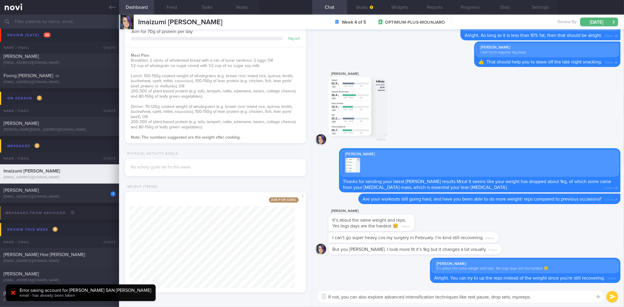
type textarea "If not, you can also explore advanced intensification techniques like rest paus…"
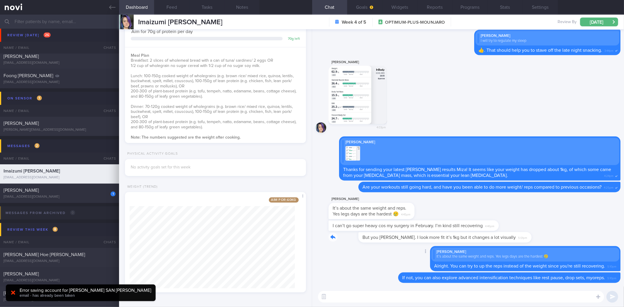
drag, startPoint x: 476, startPoint y: 239, endPoint x: 589, endPoint y: 245, distance: 112.8
click at [589, 245] on div "But you [PERSON_NAME]. I look more fit it’s 1kg but it changes a lot visually 5…" at bounding box center [468, 239] width 305 height 14
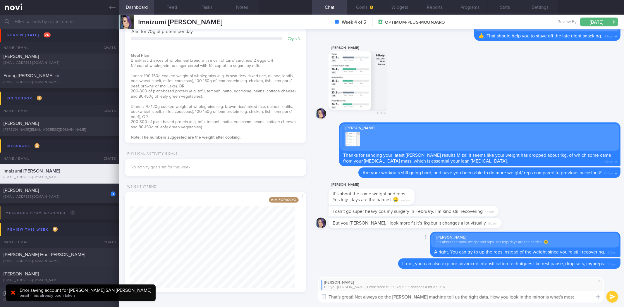
type textarea "That's great! Not always do the [PERSON_NAME] machine tell us the right data. H…"
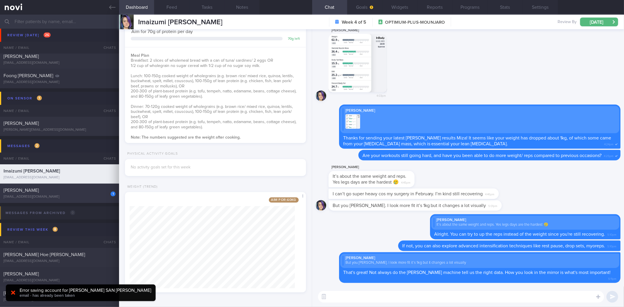
click at [98, 201] on div "1 [PERSON_NAME] [EMAIL_ADDRESS][DOMAIN_NAME] [DATE] Lactose intolerant. Program…" at bounding box center [312, 193] width 624 height 19
type input "Lactose intolerant. Program till [DATE]"
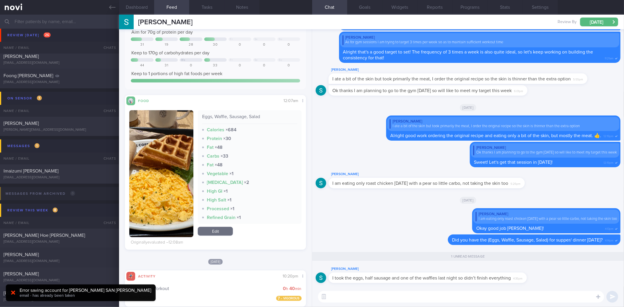
scroll to position [0, 0]
drag, startPoint x: 452, startPoint y: 282, endPoint x: 476, endPoint y: 280, distance: 23.8
click at [476, 280] on div "I took the eggs, half sausage and one of the waffles last night so didn’t finis…" at bounding box center [428, 277] width 198 height 11
click at [475, 280] on div "I took the eggs, half sausage and one of the waffles last night so didn’t finis…" at bounding box center [428, 277] width 198 height 11
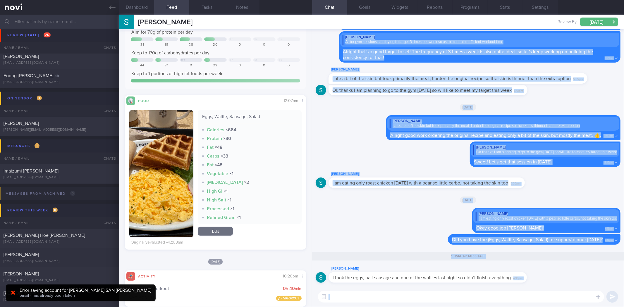
drag, startPoint x: 526, startPoint y: 279, endPoint x: 624, endPoint y: 296, distance: 99.3
click at [624, 296] on div "[PERSON_NAME] I took the eggs, half sausage and one of the waffles last night s…" at bounding box center [468, 168] width 312 height 278
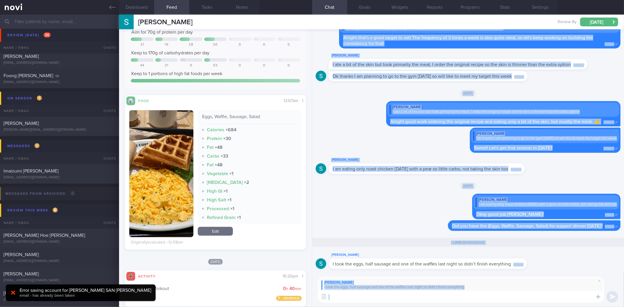
scroll to position [0, 0]
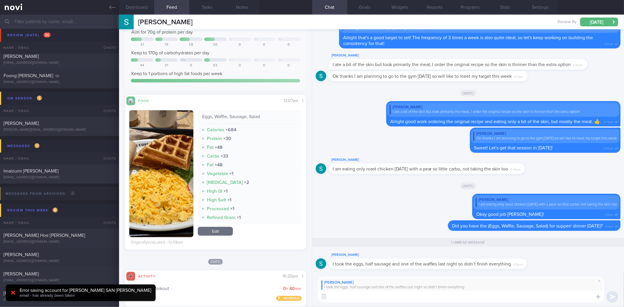
click at [548, 300] on textarea at bounding box center [461, 297] width 286 height 12
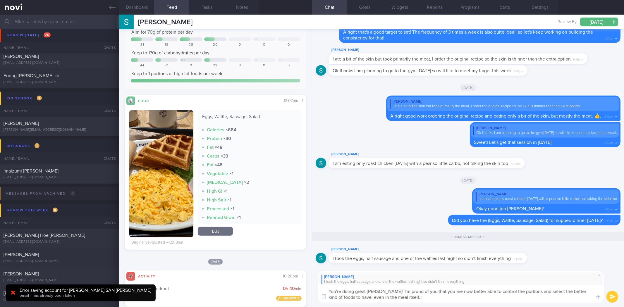
type textarea "You're doing great [PERSON_NAME]! I'm proud of you that you are now better able…"
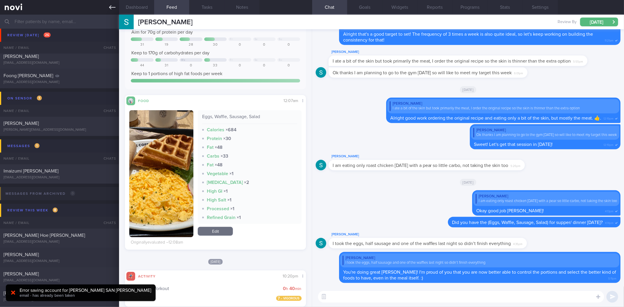
click at [109, 9] on link at bounding box center [59, 7] width 119 height 15
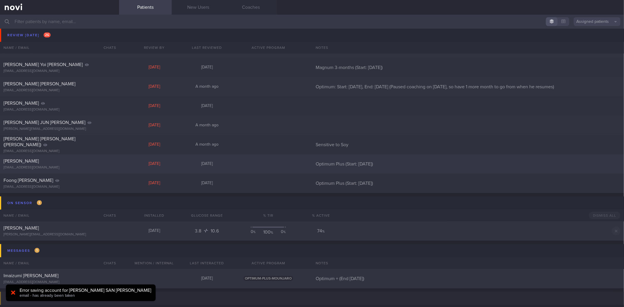
scroll to position [358, 0]
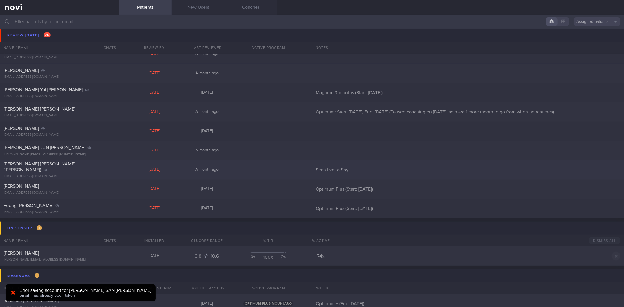
click at [98, 176] on div "[EMAIL_ADDRESS][DOMAIN_NAME]" at bounding box center [60, 176] width 112 height 4
select select "8"
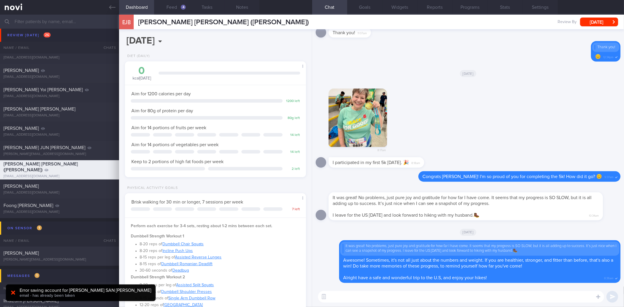
scroll to position [0, 0]
click at [115, 9] on icon at bounding box center [112, 7] width 6 height 6
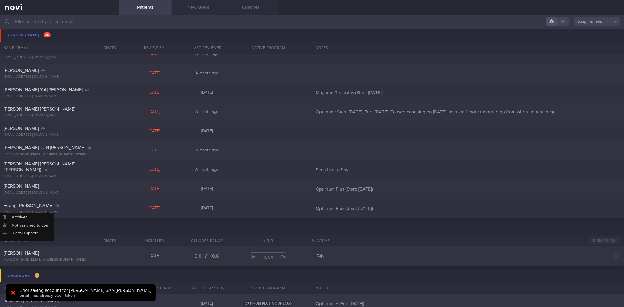
scroll to position [488, 0]
